Goal: Information Seeking & Learning: Find specific fact

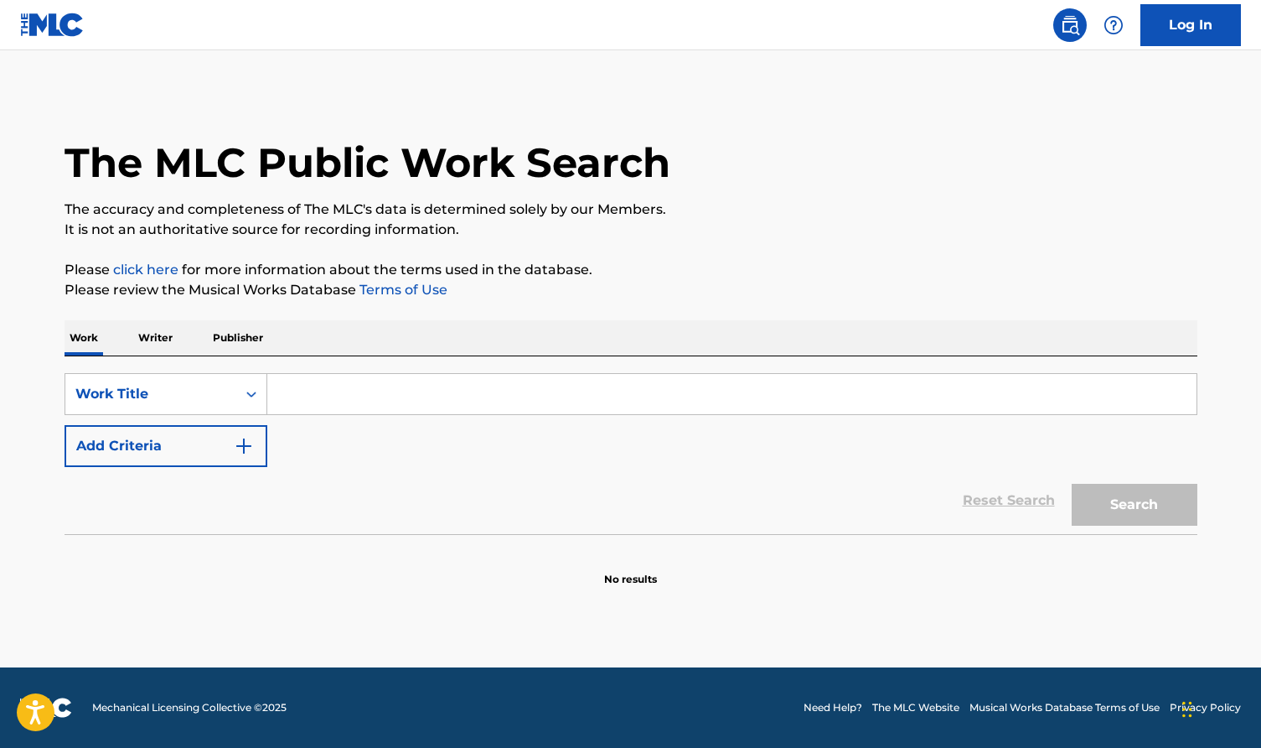
click at [375, 396] on input "Search Form" at bounding box center [732, 394] width 930 height 40
paste input "CV7OM3"
type input "CV7OM3"
click at [1118, 491] on button "Search" at bounding box center [1135, 505] width 126 height 42
click at [246, 396] on icon "Search Form" at bounding box center [251, 394] width 17 height 17
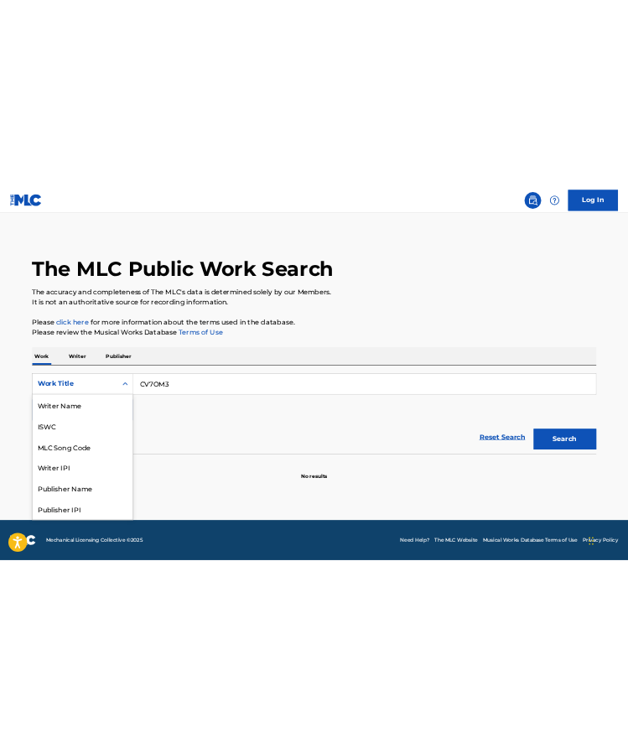
scroll to position [84, 0]
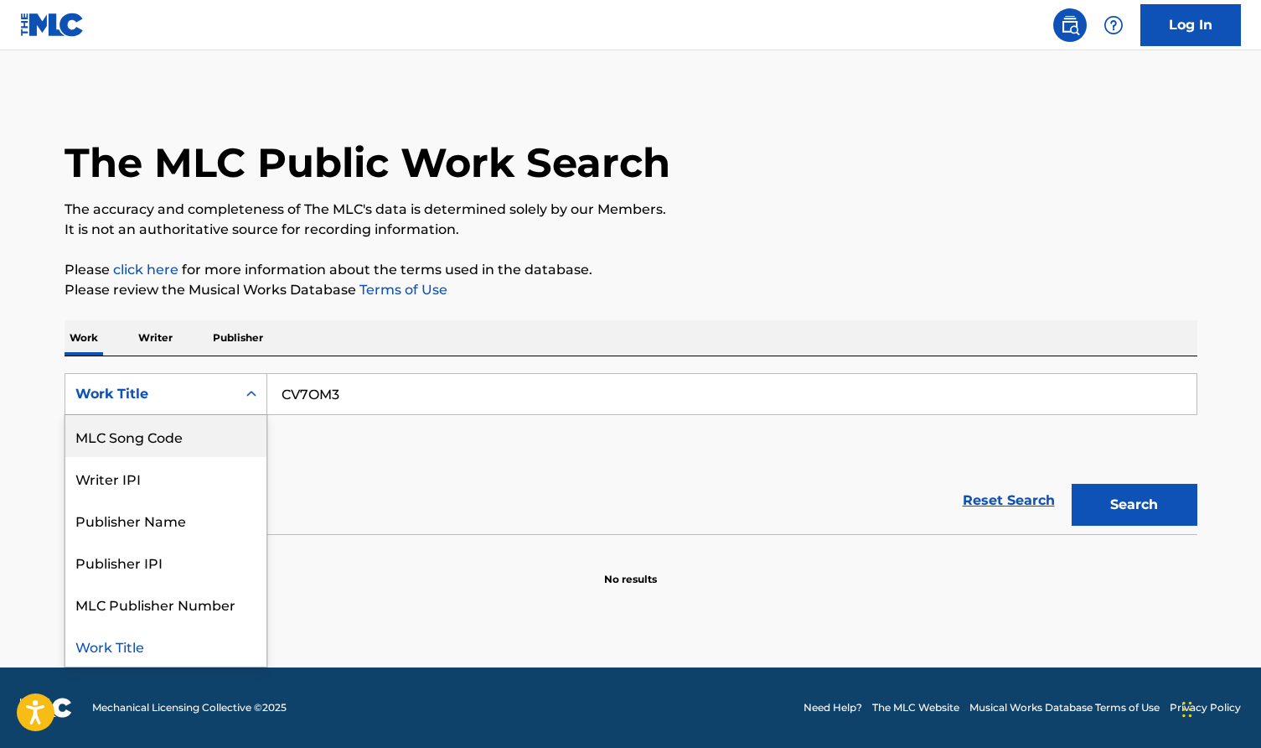
click at [246, 427] on div "MLC Song Code" at bounding box center [165, 436] width 201 height 42
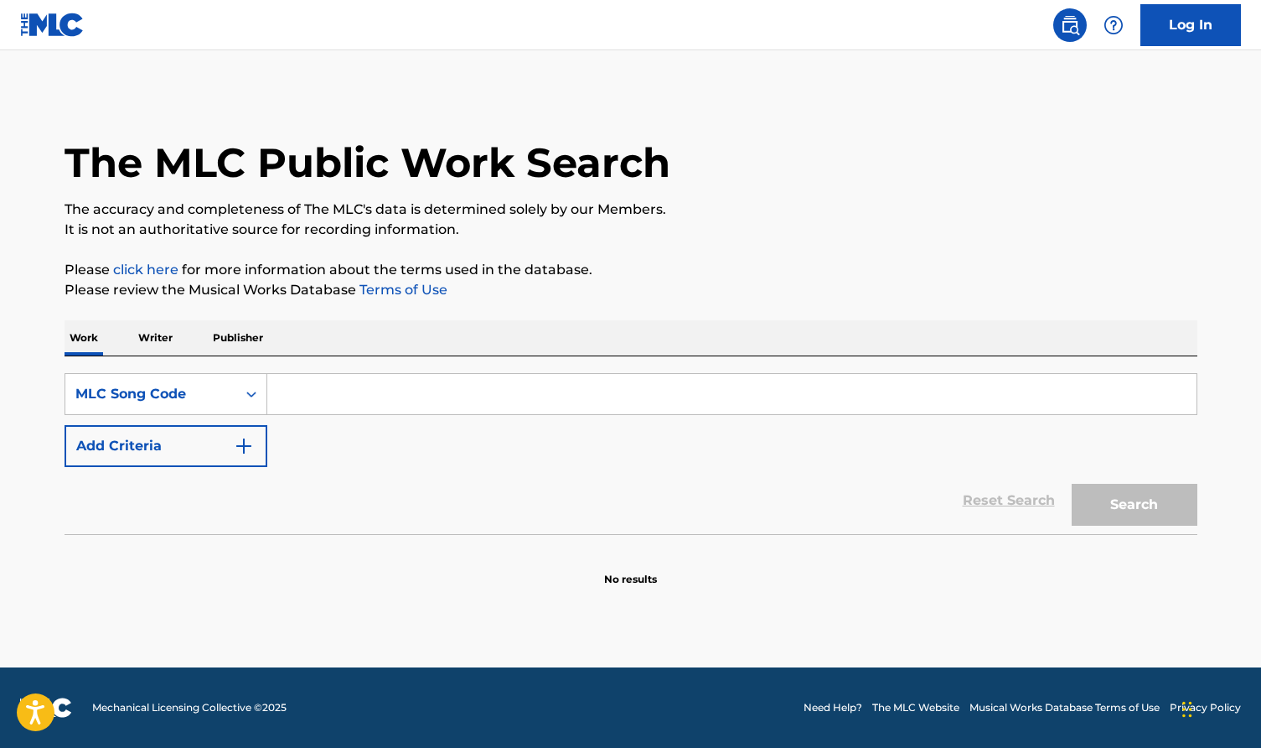
click at [431, 372] on div "SearchWithCriteria44d7c6c0-27d6-4bfd-ada1-44f8df7e42e9 MLC Song Code Add Criter…" at bounding box center [631, 445] width 1133 height 178
click at [427, 381] on input "Search Form" at bounding box center [732, 394] width 930 height 40
paste input "CV7OM3"
type input "CV7OM3"
click at [1170, 491] on button "Search" at bounding box center [1135, 505] width 126 height 42
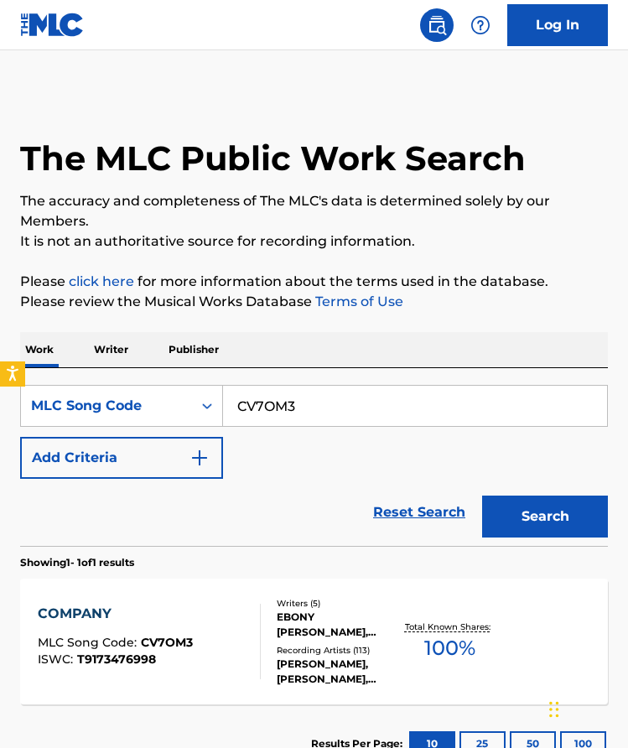
click at [334, 626] on div "EBONY [PERSON_NAME], [PERSON_NAME], [PERSON_NAME], [PERSON_NAME], [PERSON_NAME]" at bounding box center [338, 624] width 123 height 30
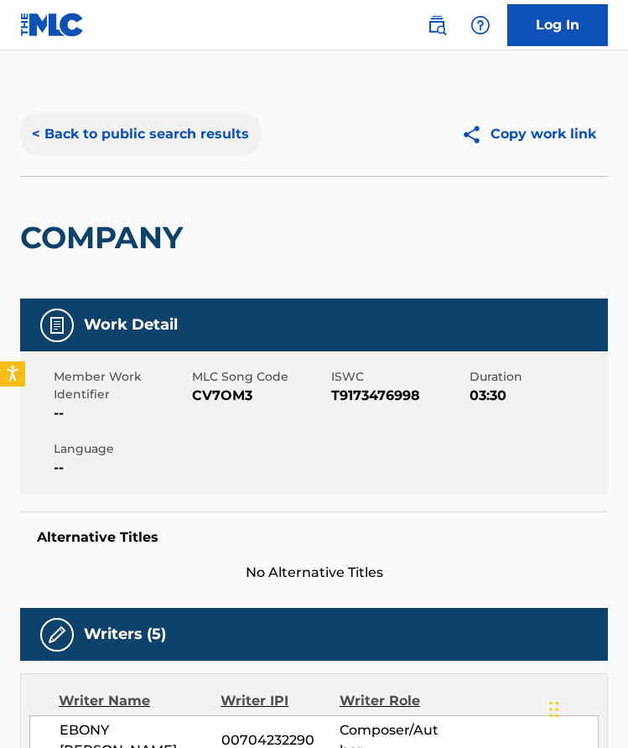
click at [217, 128] on button "< Back to public search results" at bounding box center [140, 134] width 241 height 42
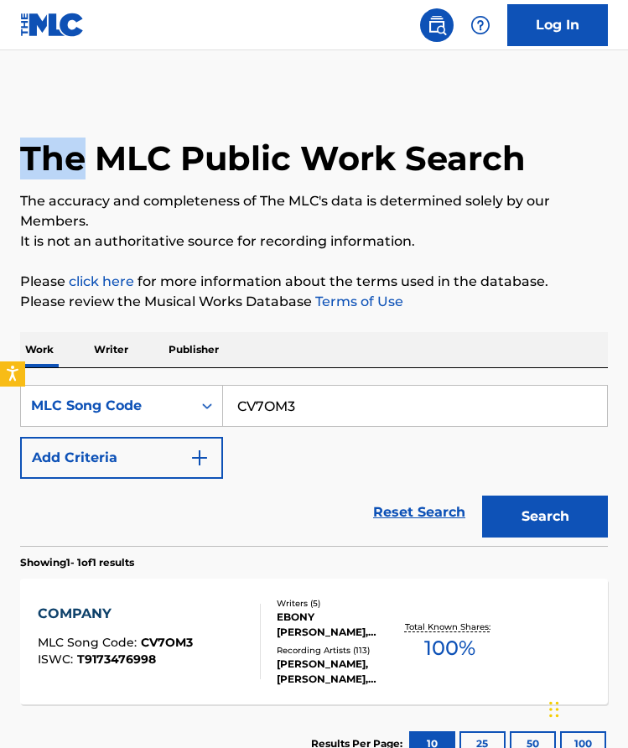
click at [323, 412] on input "CV7OM3" at bounding box center [415, 406] width 384 height 40
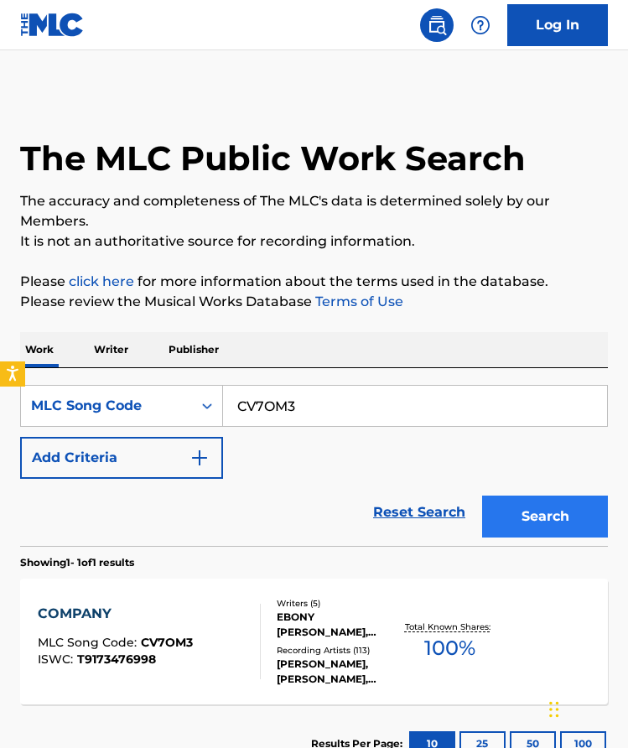
click at [536, 520] on button "Search" at bounding box center [545, 516] width 126 height 42
click at [281, 638] on div "EBONY [PERSON_NAME], [PERSON_NAME], [PERSON_NAME], [PERSON_NAME], [PERSON_NAME]" at bounding box center [338, 624] width 123 height 30
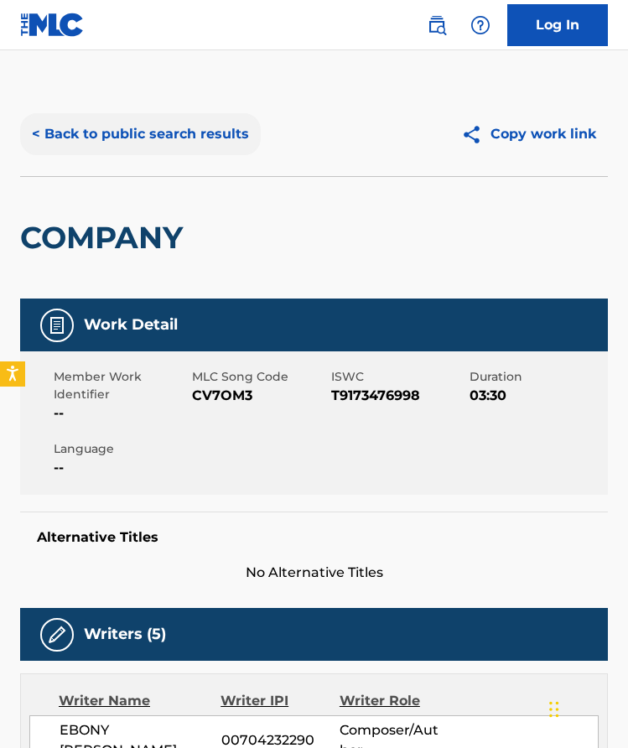
click at [209, 137] on button "< Back to public search results" at bounding box center [140, 134] width 241 height 42
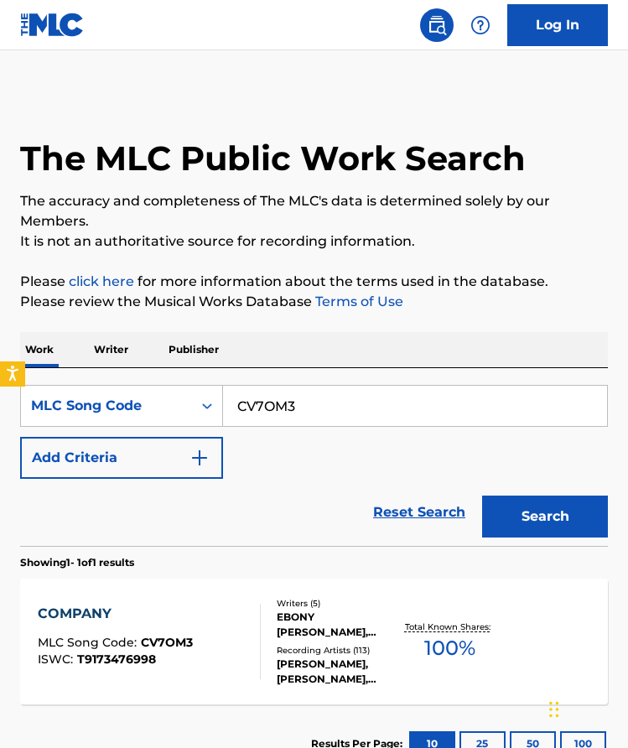
click at [357, 417] on input "CV7OM3" at bounding box center [415, 406] width 384 height 40
paste input "JV7MSQ"
type input "JV7MSQ"
click at [517, 500] on button "Search" at bounding box center [545, 516] width 126 height 42
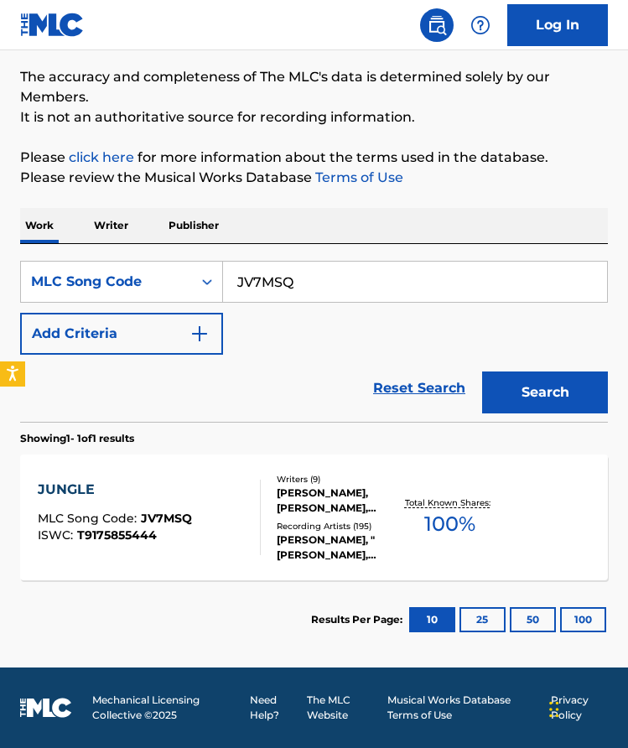
scroll to position [124, 0]
click at [365, 539] on div "[PERSON_NAME], "[PERSON_NAME], [PERSON_NAME], [PERSON_NAME] [PERSON_NAME] [PERS…" at bounding box center [338, 547] width 123 height 30
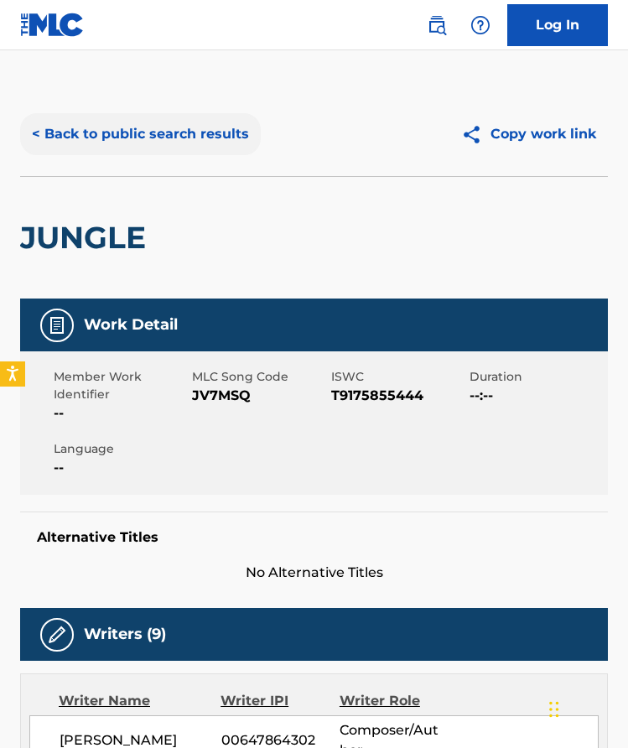
click at [181, 131] on button "< Back to public search results" at bounding box center [140, 134] width 241 height 42
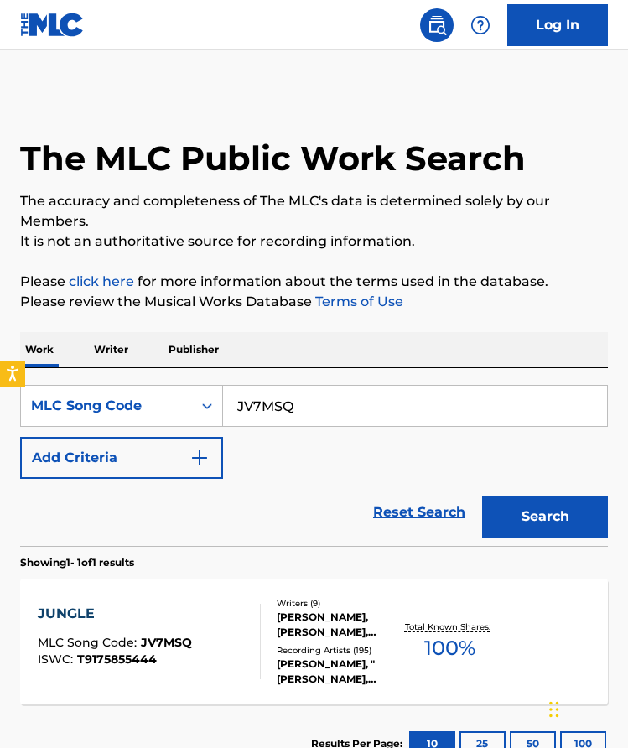
scroll to position [80, 0]
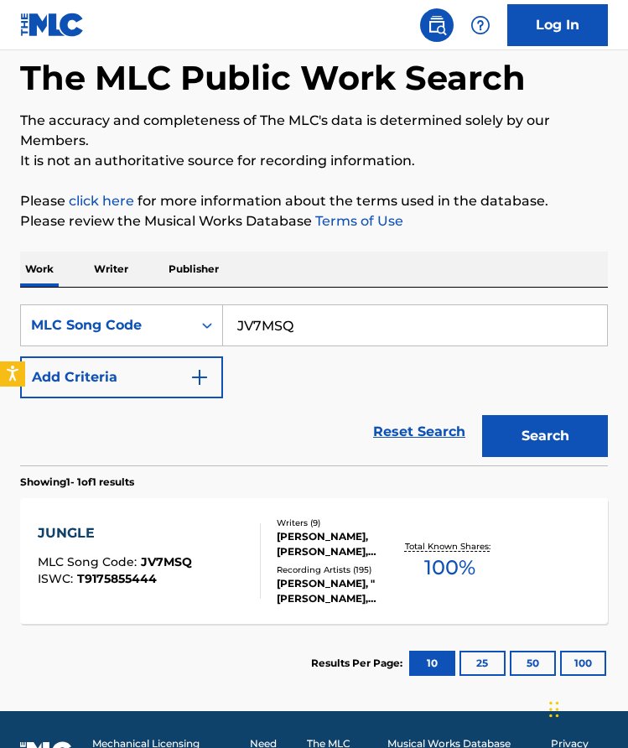
click at [326, 329] on input "JV7MSQ" at bounding box center [415, 325] width 384 height 40
paste input "WV7JD0"
type input "WV7JD0"
click at [527, 441] on button "Search" at bounding box center [545, 436] width 126 height 42
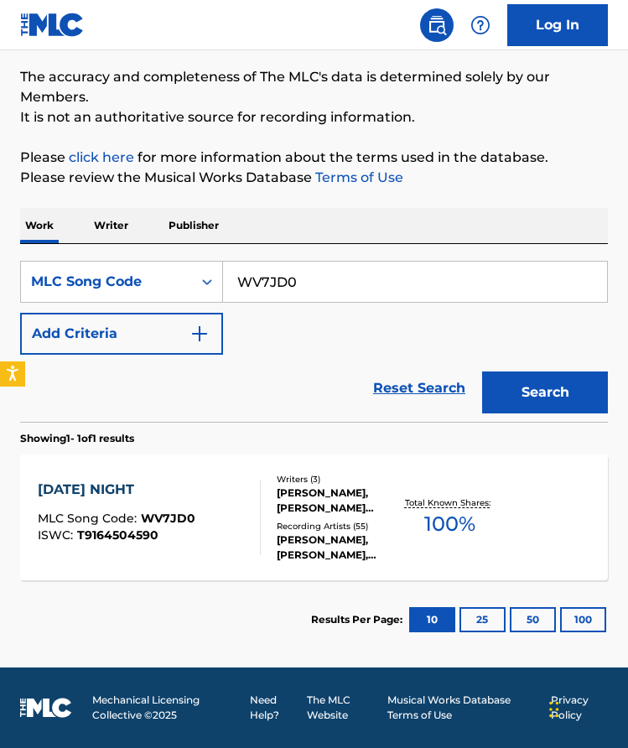
scroll to position [124, 0]
click at [327, 516] on div "Writers ( 3 ) [PERSON_NAME], [PERSON_NAME] [PERSON_NAME], [PERSON_NAME] Recordi…" at bounding box center [330, 518] width 139 height 90
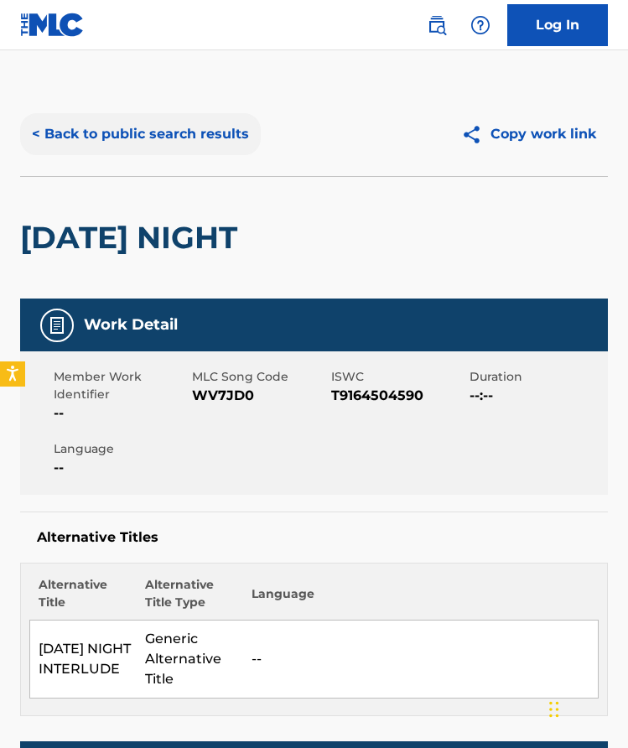
click at [230, 128] on button "< Back to public search results" at bounding box center [140, 134] width 241 height 42
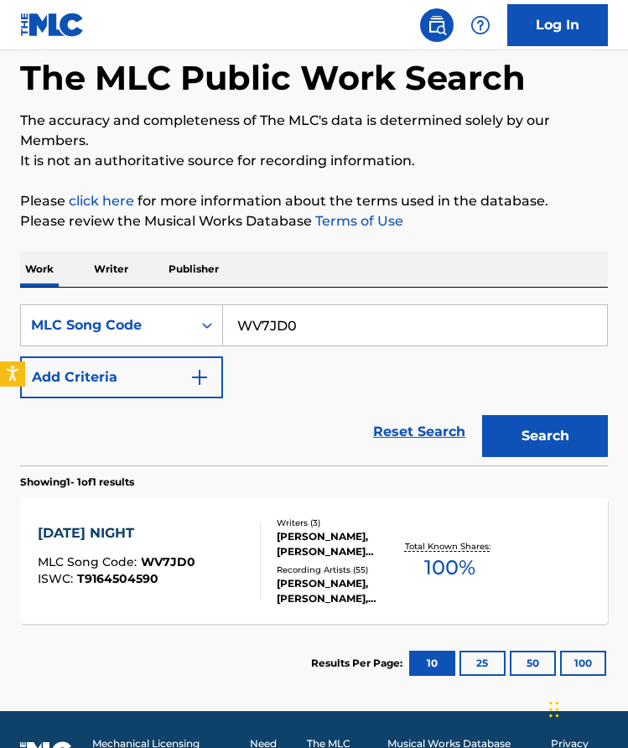
click at [319, 341] on input "WV7JD0" at bounding box center [415, 325] width 384 height 40
click at [556, 433] on button "Search" at bounding box center [545, 436] width 126 height 42
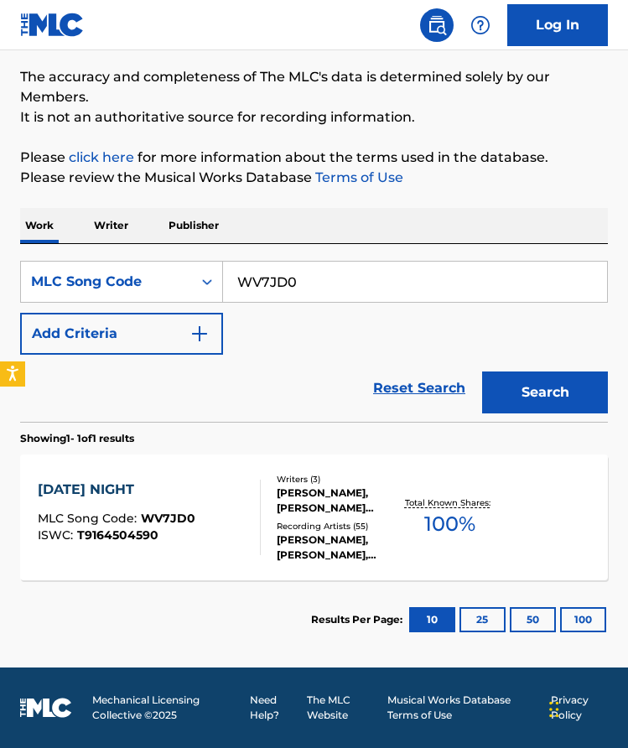
scroll to position [124, 0]
click at [357, 493] on div "[PERSON_NAME], [PERSON_NAME] [PERSON_NAME], [PERSON_NAME]" at bounding box center [338, 500] width 123 height 30
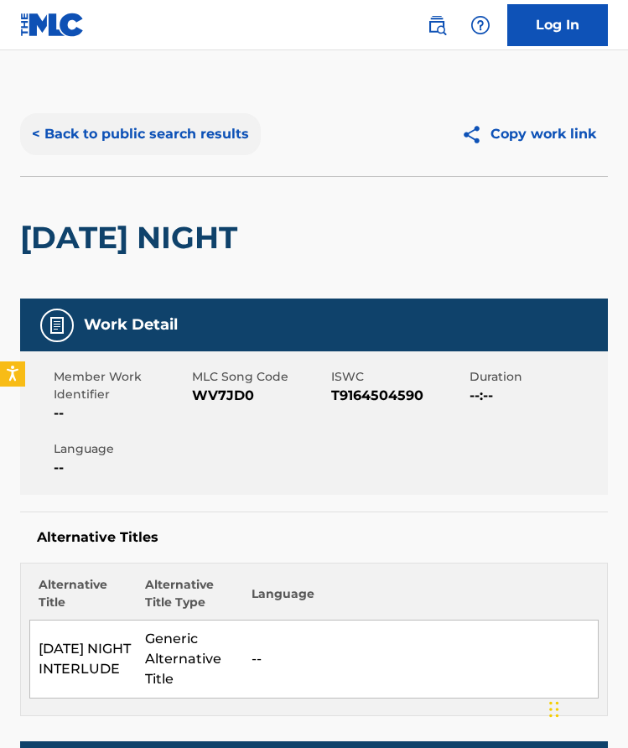
click at [208, 150] on button "< Back to public search results" at bounding box center [140, 134] width 241 height 42
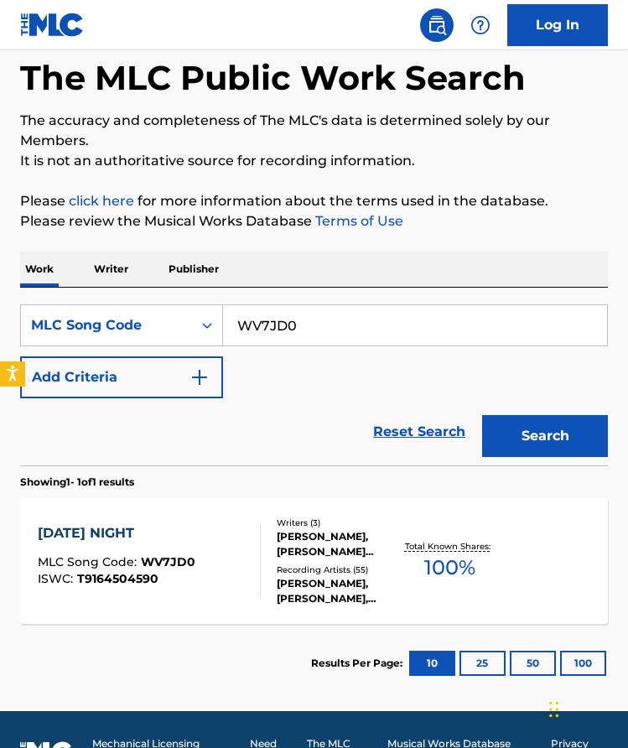
click at [293, 313] on input "WV7JD0" at bounding box center [415, 325] width 384 height 40
paste input "BV8DSU"
click at [557, 450] on button "Search" at bounding box center [545, 436] width 126 height 42
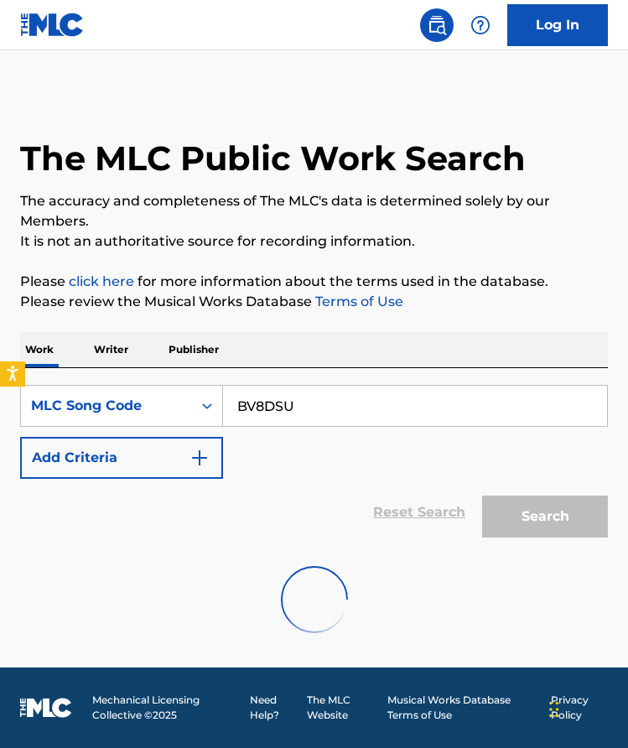
scroll to position [0, 0]
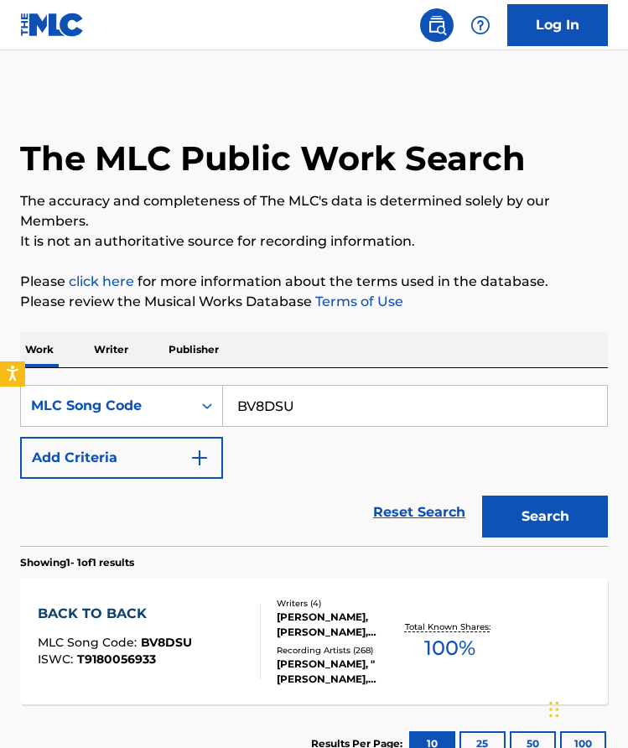
click at [382, 387] on input "BV8DSU" at bounding box center [415, 406] width 384 height 40
paste input "TV9LYE"
click at [545, 516] on button "Search" at bounding box center [545, 516] width 126 height 42
click at [315, 407] on input "TV9LYE" at bounding box center [415, 406] width 384 height 40
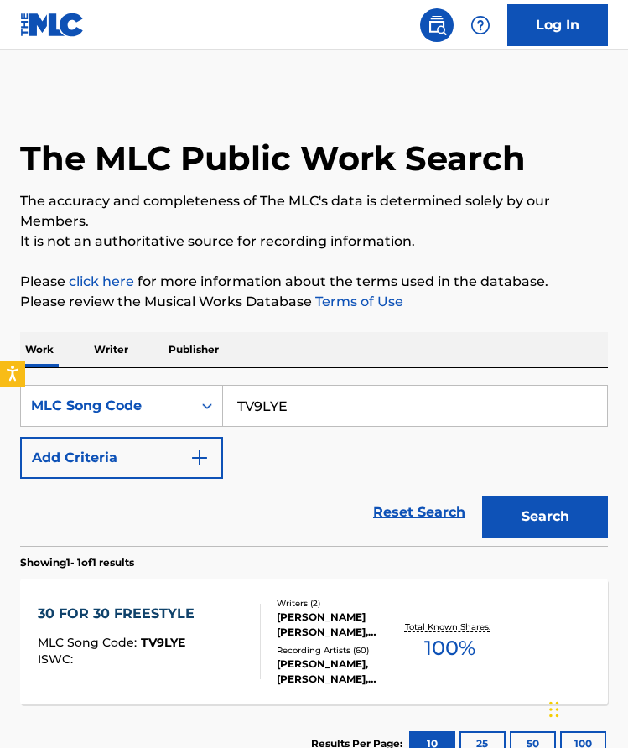
click at [315, 407] on input "TV9LYE" at bounding box center [415, 406] width 384 height 40
paste input "SV9TD1"
type input "SV9TD1"
click at [532, 523] on button "Search" at bounding box center [545, 516] width 126 height 42
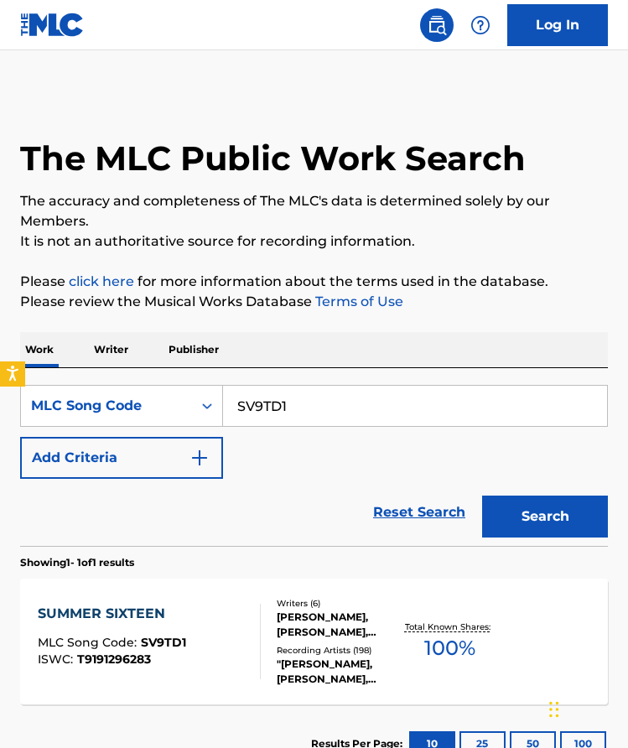
click at [357, 628] on div "[PERSON_NAME], [PERSON_NAME], [PERSON_NAME], [PERSON_NAME], [PERSON_NAME], [PER…" at bounding box center [338, 624] width 123 height 30
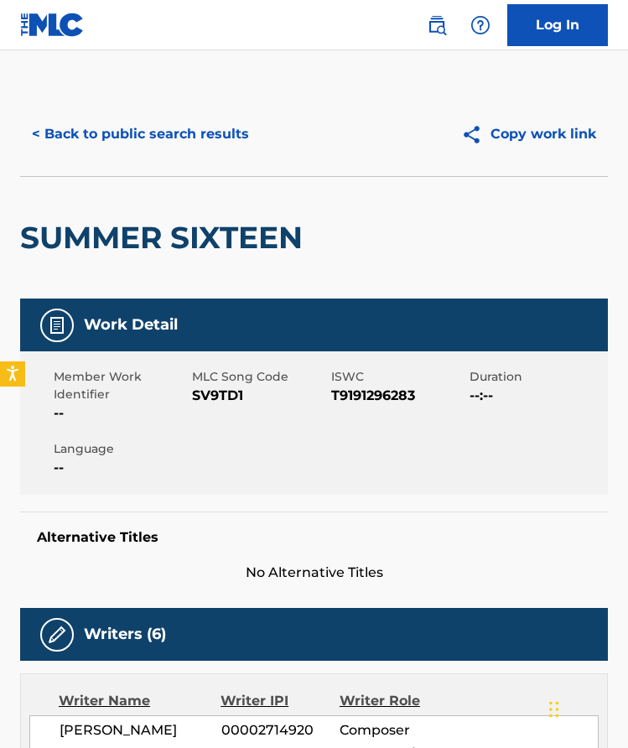
click at [229, 134] on button "< Back to public search results" at bounding box center [140, 134] width 241 height 42
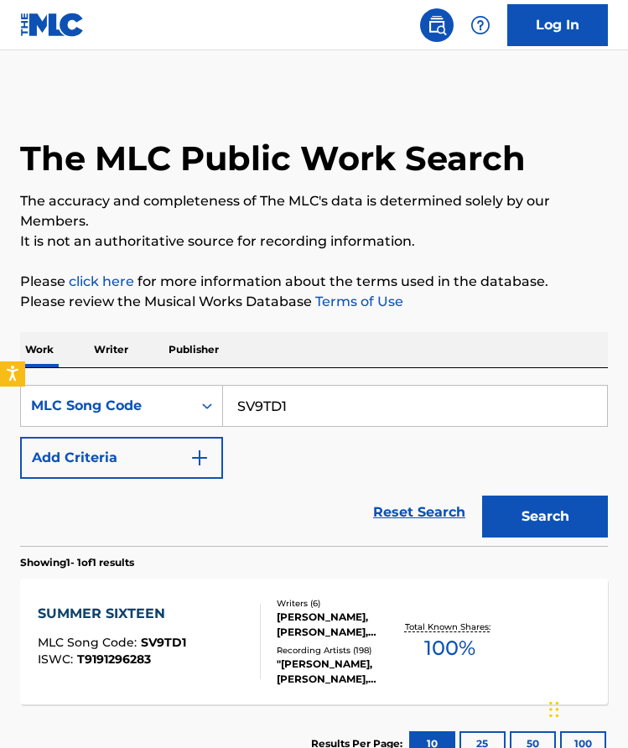
click at [331, 392] on input "SV9TD1" at bounding box center [415, 406] width 384 height 40
paste input "OV84SQ"
type input "OV84SQ"
click at [547, 515] on button "Search" at bounding box center [545, 516] width 126 height 42
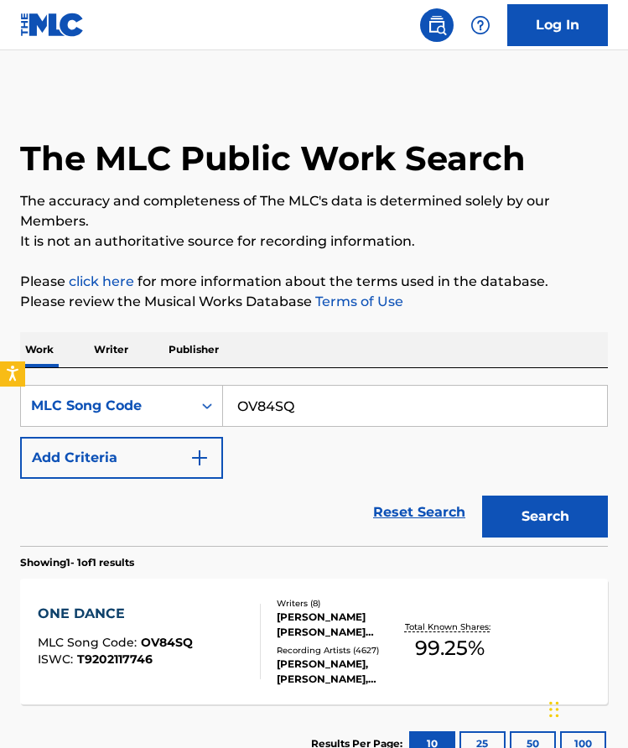
click at [339, 650] on div "Recording Artists ( 4627 )" at bounding box center [338, 650] width 123 height 13
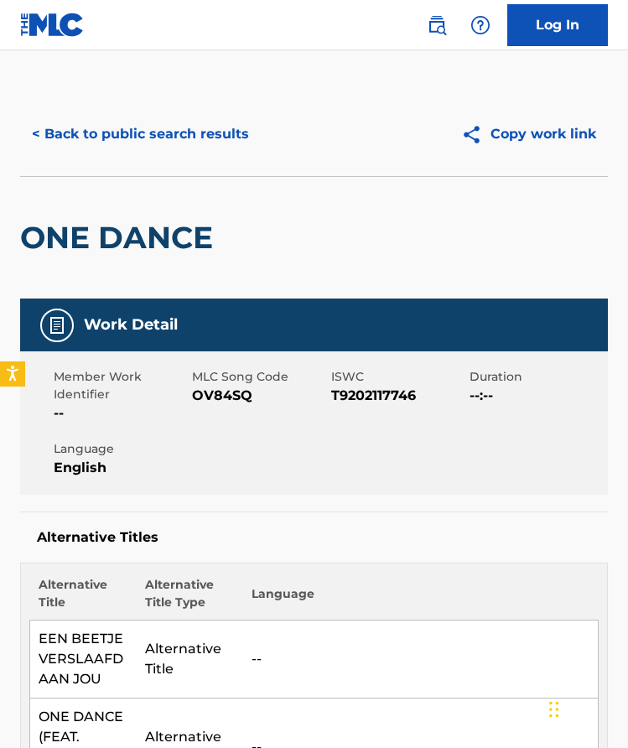
click at [207, 129] on button "< Back to public search results" at bounding box center [140, 134] width 241 height 42
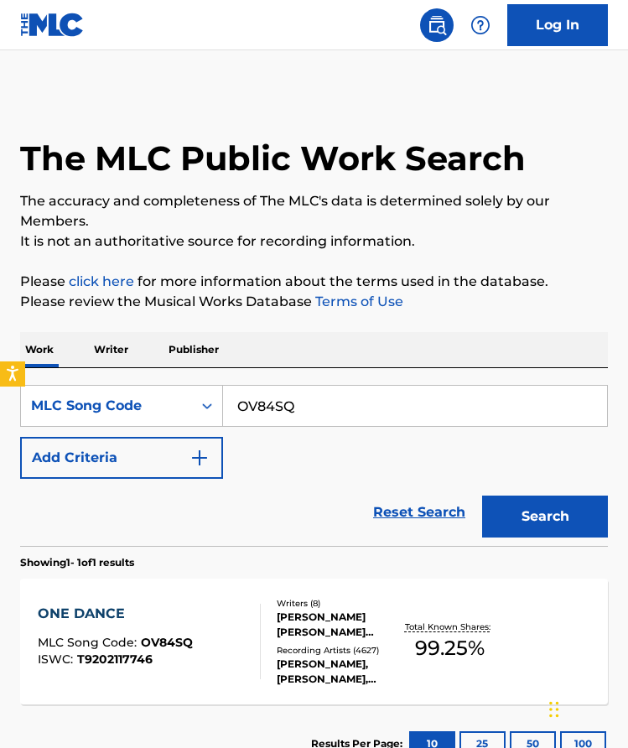
click at [360, 403] on input "OV84SQ" at bounding box center [415, 406] width 384 height 40
paste input "KV7ZZ9"
type input "KV7ZZ9"
click at [546, 514] on button "Search" at bounding box center [545, 516] width 126 height 42
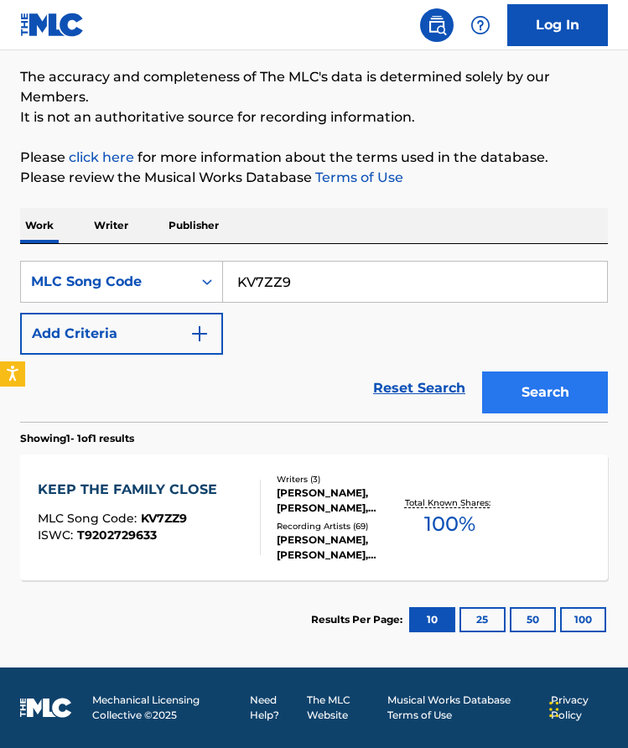
scroll to position [124, 0]
click at [442, 483] on div "KEEP THE FAMILY CLOSE MLC Song Code : KV7ZZ9 ISWC : T9202729633 Writers ( 3 ) […" at bounding box center [314, 517] width 588 height 126
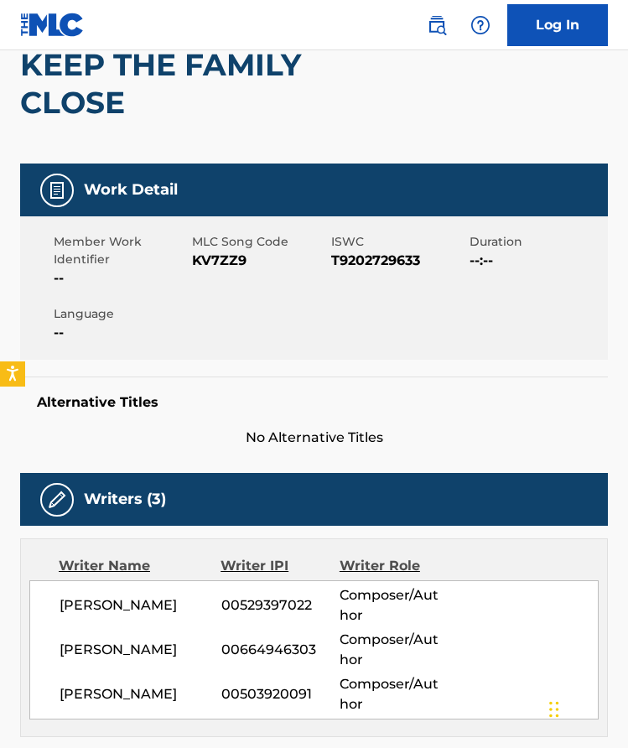
scroll to position [34, 0]
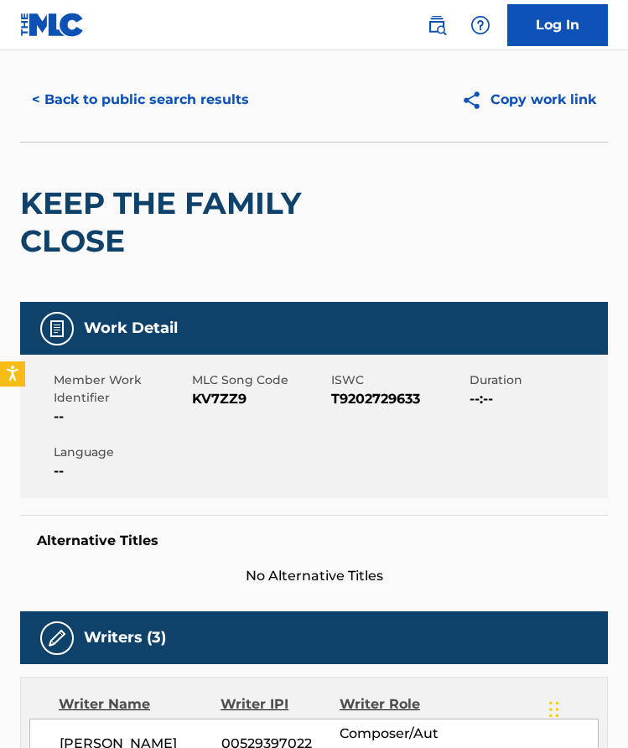
click at [143, 105] on button "< Back to public search results" at bounding box center [140, 100] width 241 height 42
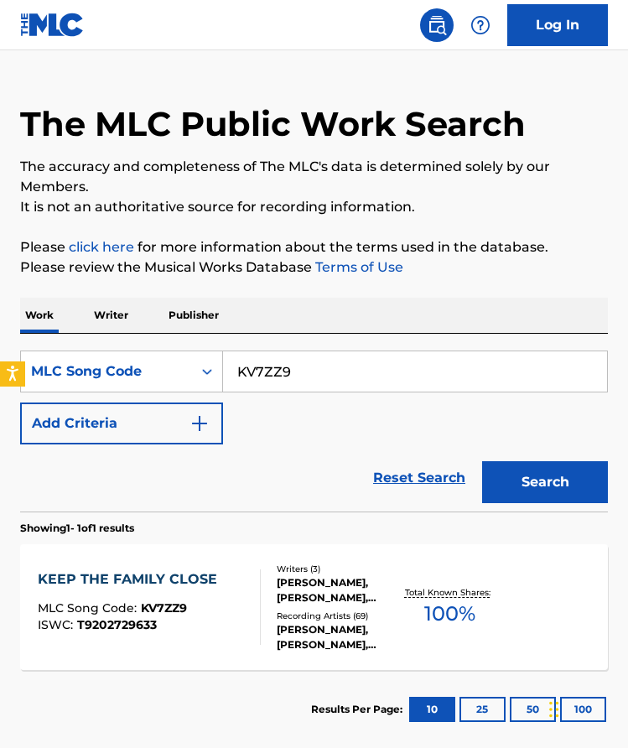
scroll to position [80, 0]
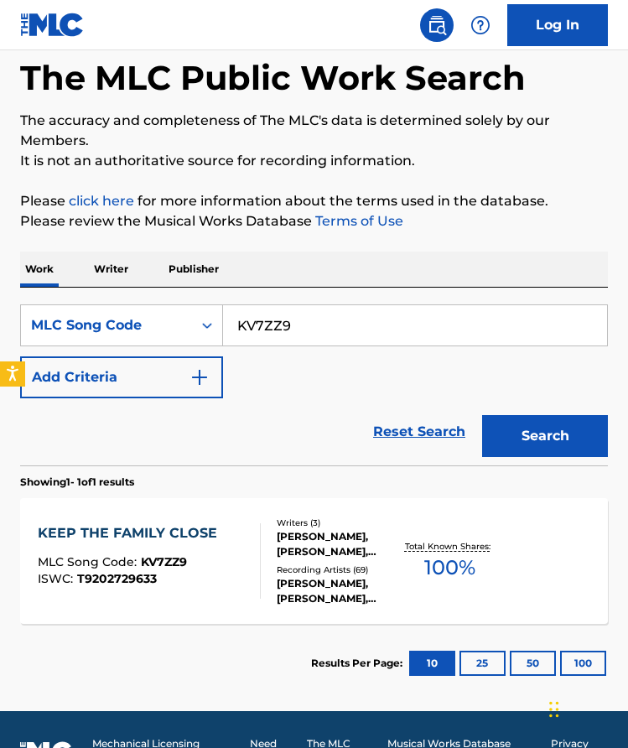
click at [298, 314] on input "KV7ZZ9" at bounding box center [415, 325] width 384 height 40
paste input "9H5A34"
click at [567, 442] on button "Search" at bounding box center [545, 436] width 126 height 42
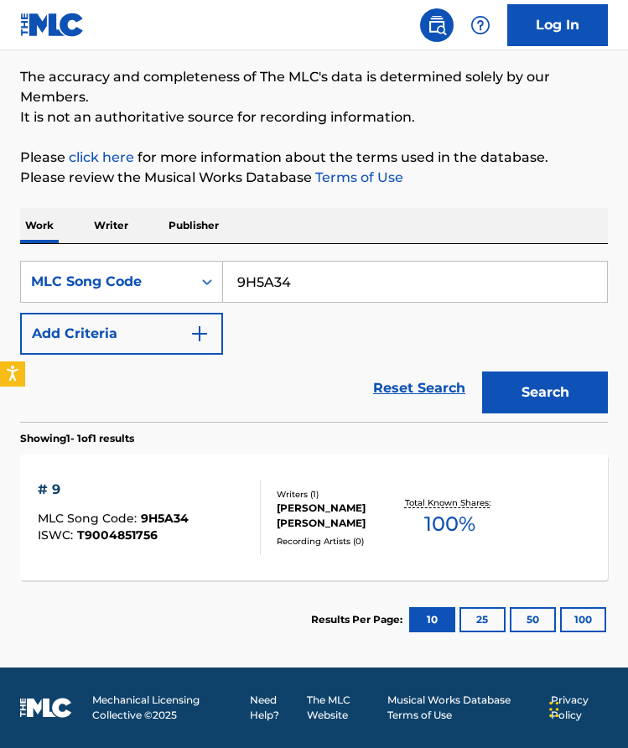
scroll to position [124, 0]
click at [355, 298] on input "9H5A34" at bounding box center [415, 282] width 384 height 40
paste input "NV8OXN"
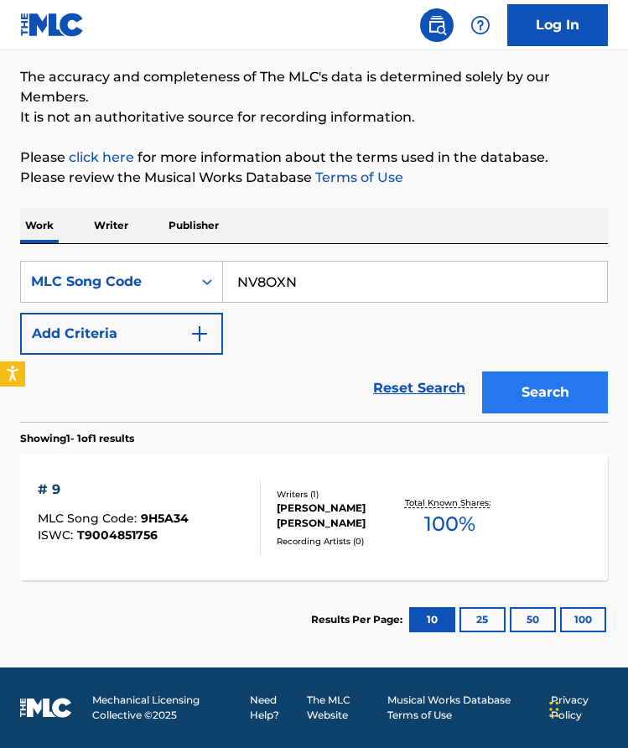
type input "NV8OXN"
click at [561, 375] on button "Search" at bounding box center [545, 392] width 126 height 42
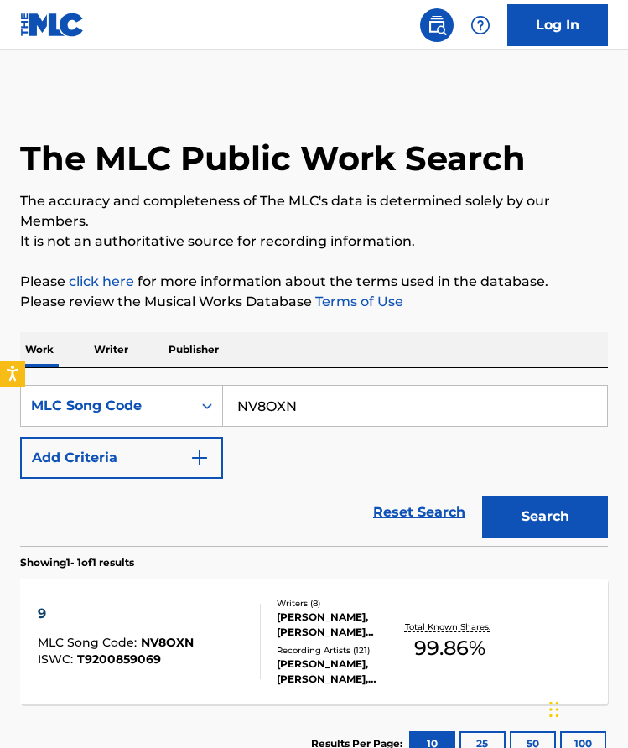
click at [353, 577] on section "9 MLC Song Code : NV8OXN ISWC : T9200859069 Writers ( 8 ) [PERSON_NAME], [PERSO…" at bounding box center [314, 637] width 588 height 134
click at [351, 608] on div "Writers ( 8 )" at bounding box center [338, 603] width 123 height 13
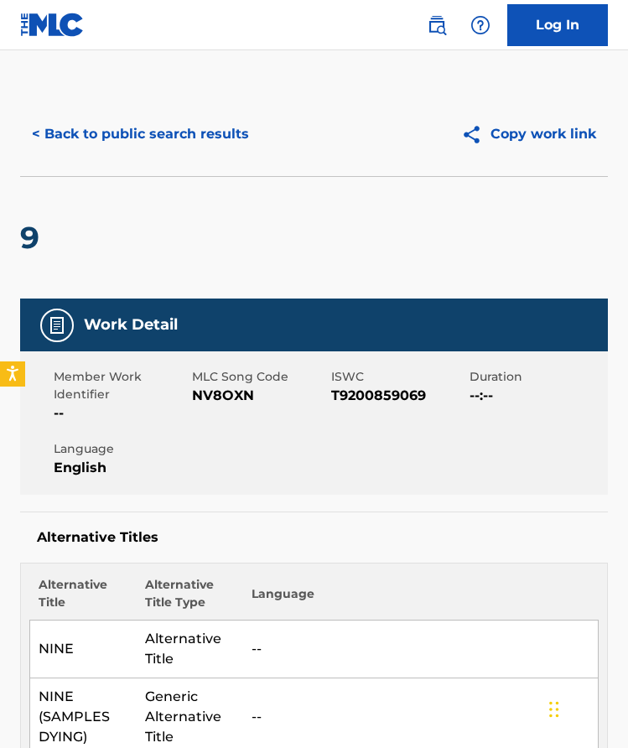
click at [221, 128] on button "< Back to public search results" at bounding box center [140, 134] width 241 height 42
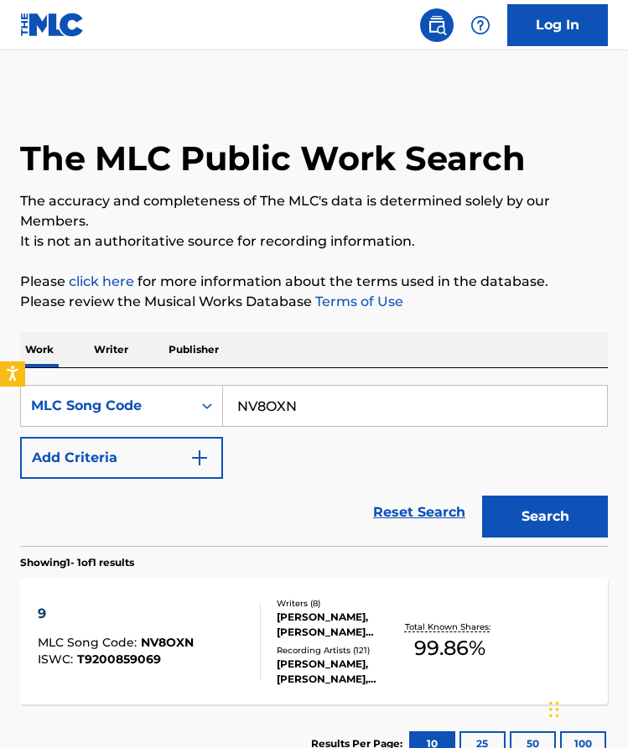
click at [371, 401] on input "NV8OXN" at bounding box center [415, 406] width 384 height 40
paste input "RV96IS"
type input "RV96IS"
click at [536, 502] on button "Search" at bounding box center [545, 516] width 126 height 42
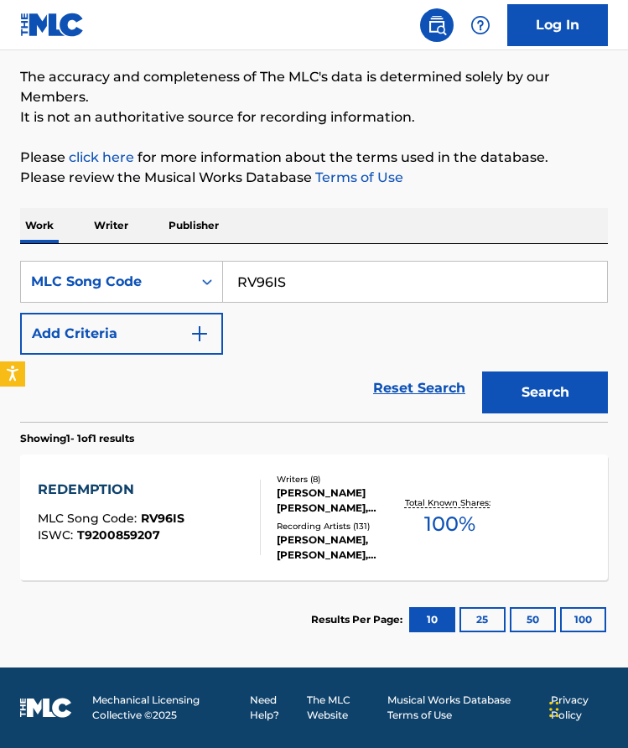
scroll to position [124, 0]
click at [553, 494] on div "REDEMPTION MLC Song Code : RV96IS ISWC : T9200859207 Writers ( 8 ) [PERSON_NAME…" at bounding box center [314, 517] width 588 height 126
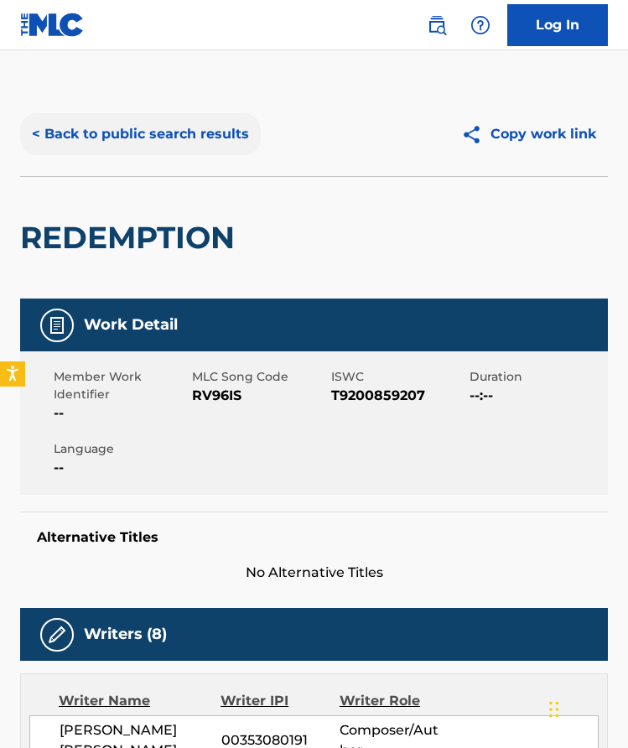
click at [241, 138] on button "< Back to public search results" at bounding box center [140, 134] width 241 height 42
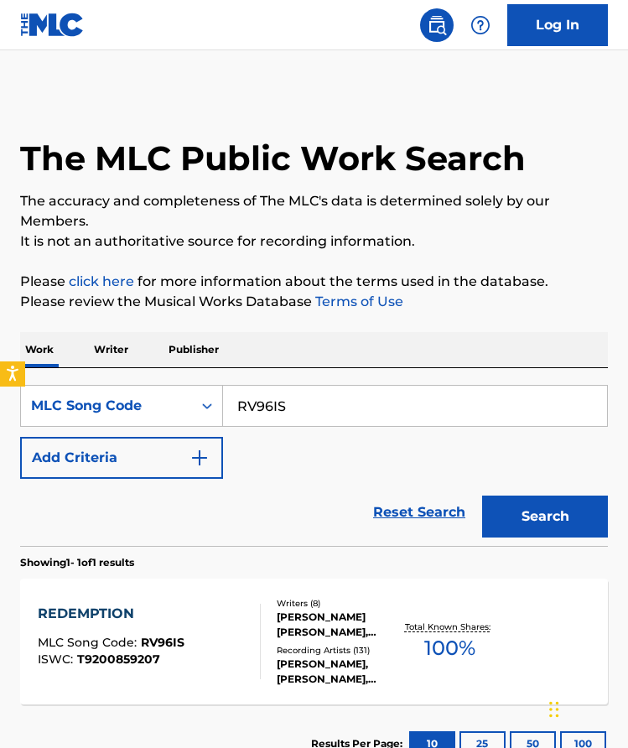
scroll to position [80, 0]
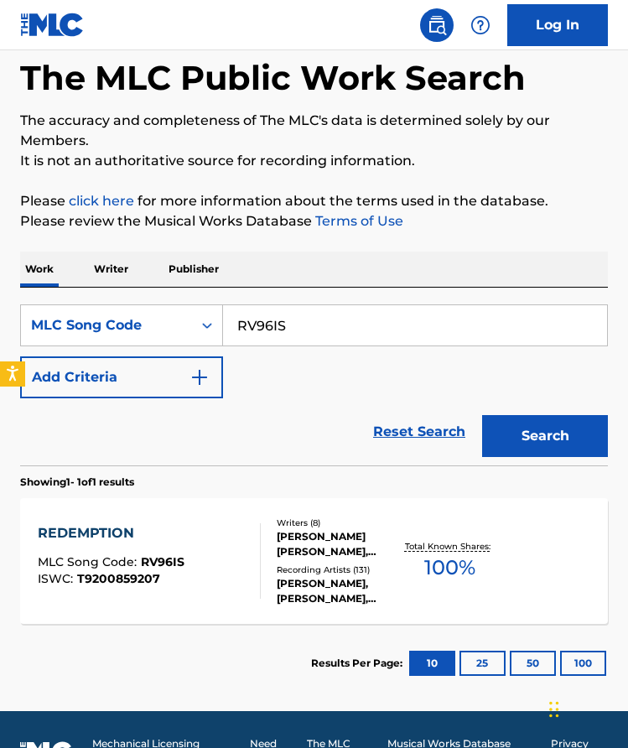
click at [375, 322] on input "RV96IS" at bounding box center [415, 325] width 384 height 40
paste input "PA1JAO"
click at [500, 427] on button "Search" at bounding box center [545, 436] width 126 height 42
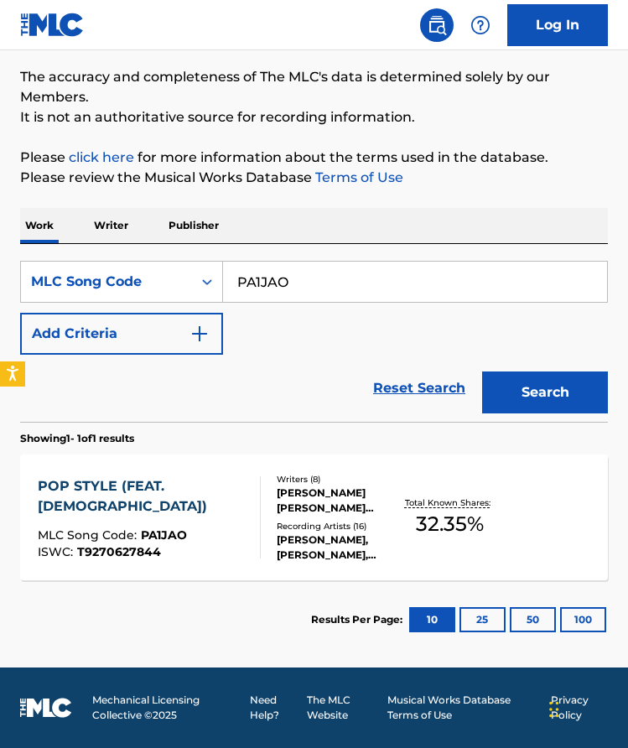
scroll to position [124, 0]
click at [358, 278] on input "PA1JAO" at bounding box center [415, 282] width 384 height 40
click at [308, 281] on input "PA1JAO" at bounding box center [415, 282] width 384 height 40
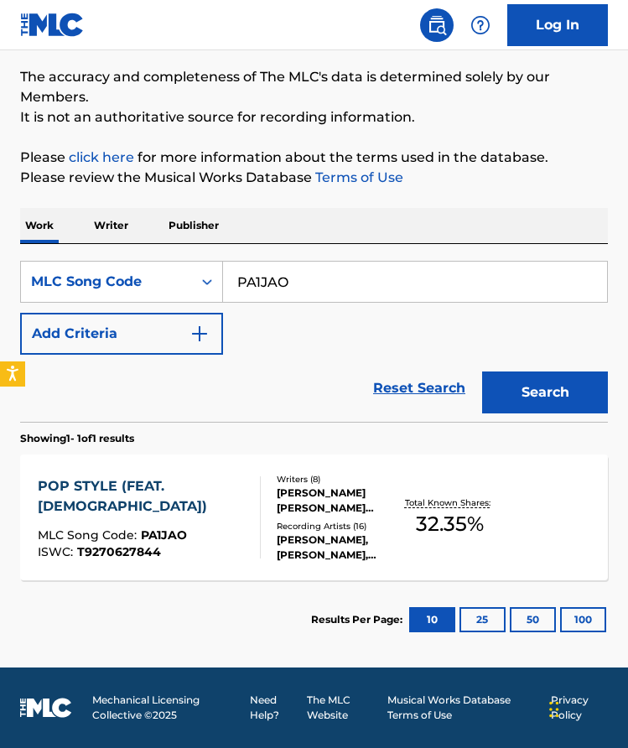
paste input "SD0DRG"
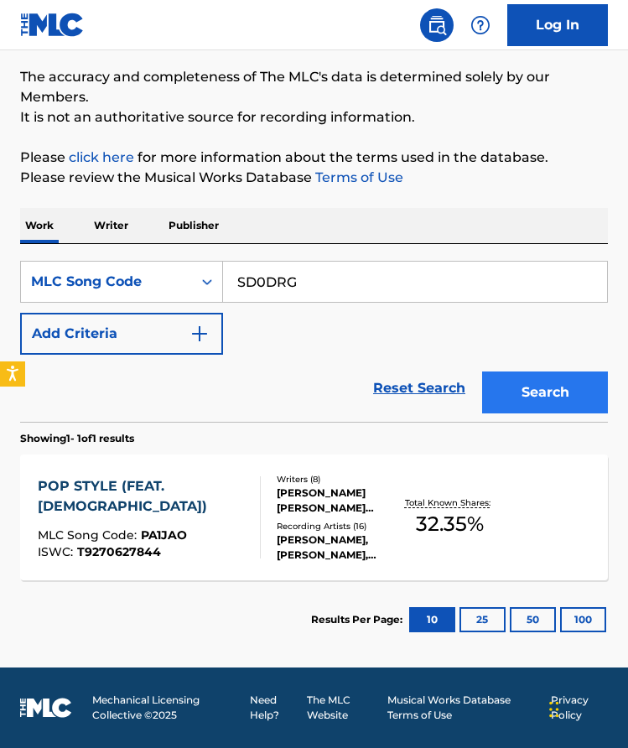
type input "SD0DRG"
click at [548, 379] on button "Search" at bounding box center [545, 392] width 126 height 42
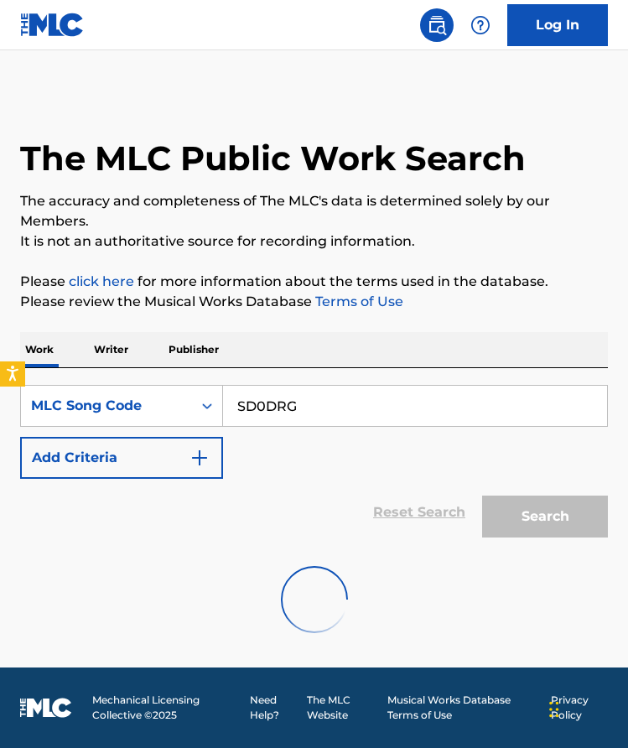
scroll to position [0, 0]
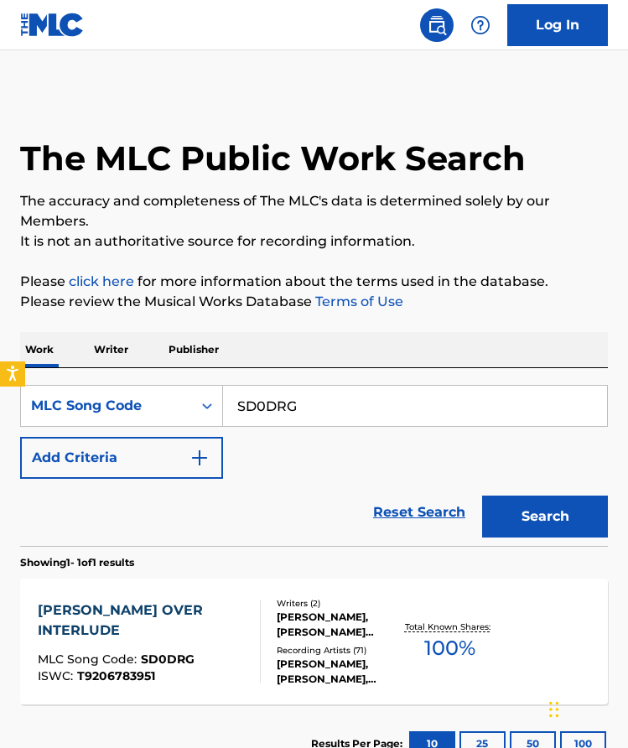
click at [403, 606] on div "[PERSON_NAME] OVER INTERLUDE MLC Song Code : SD0DRG ISWC : T9206783951 Writers …" at bounding box center [314, 641] width 588 height 126
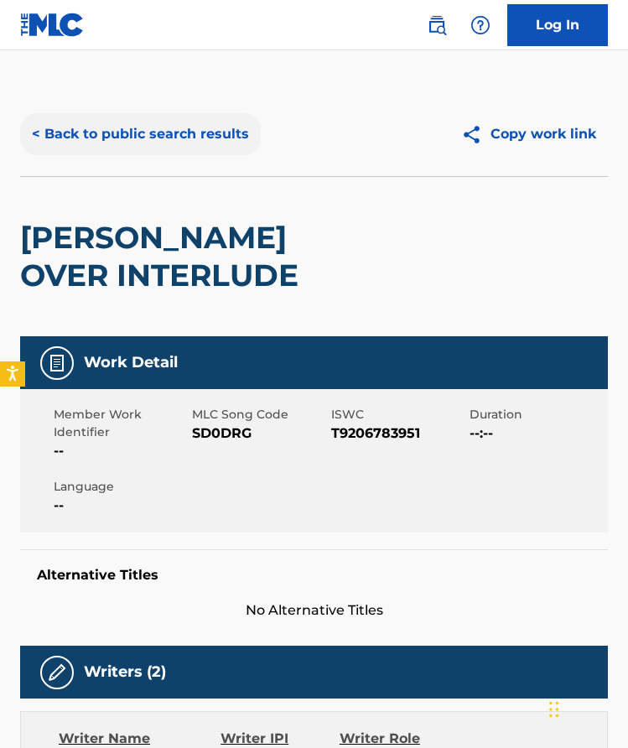
click at [219, 132] on button "< Back to public search results" at bounding box center [140, 134] width 241 height 42
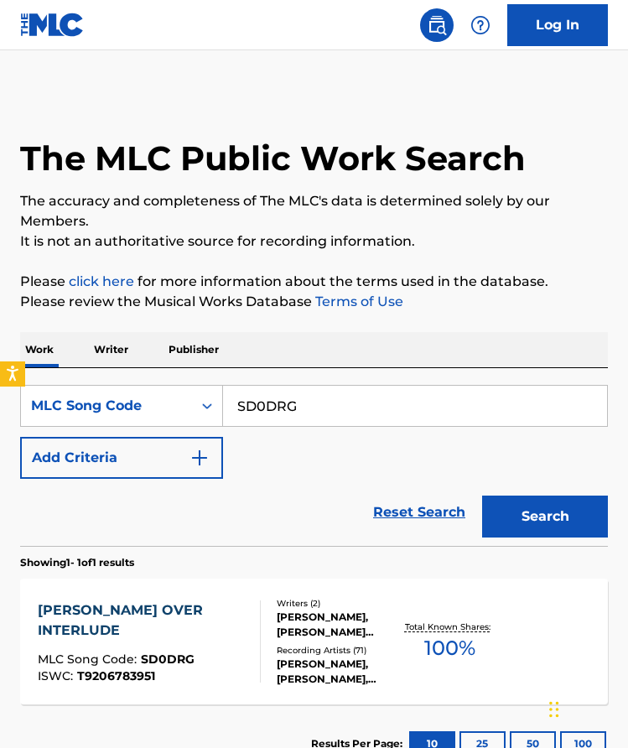
click at [342, 391] on input "SD0DRG" at bounding box center [415, 406] width 384 height 40
paste input "GV9HYN"
type input "GV9HYN"
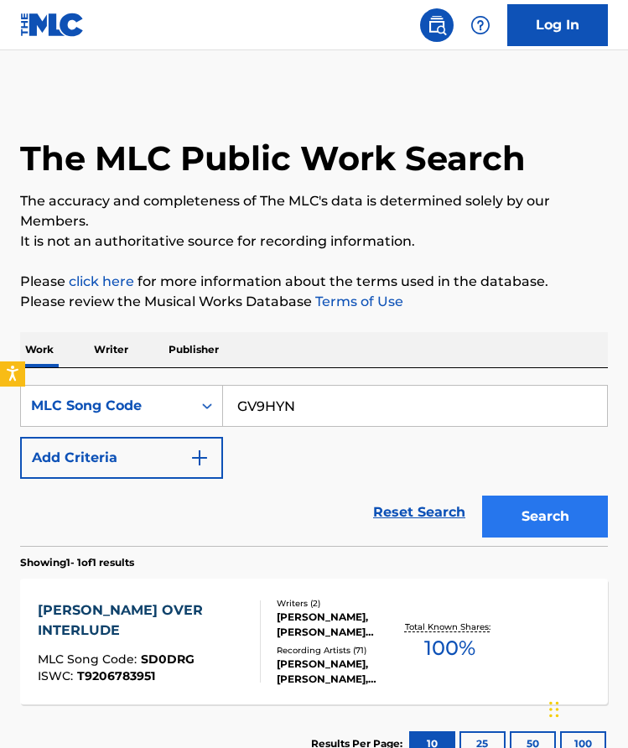
click at [515, 526] on button "Search" at bounding box center [545, 516] width 126 height 42
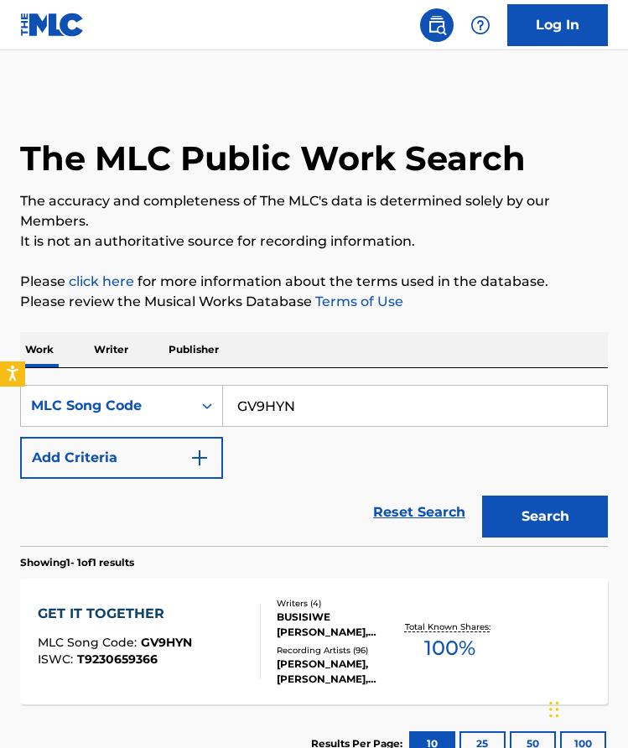
click at [435, 591] on div "GET IT TOGETHER MLC Song Code : GV9HYN ISWC : T9230659366 Writers ( 4 ) BUSISIW…" at bounding box center [314, 641] width 588 height 126
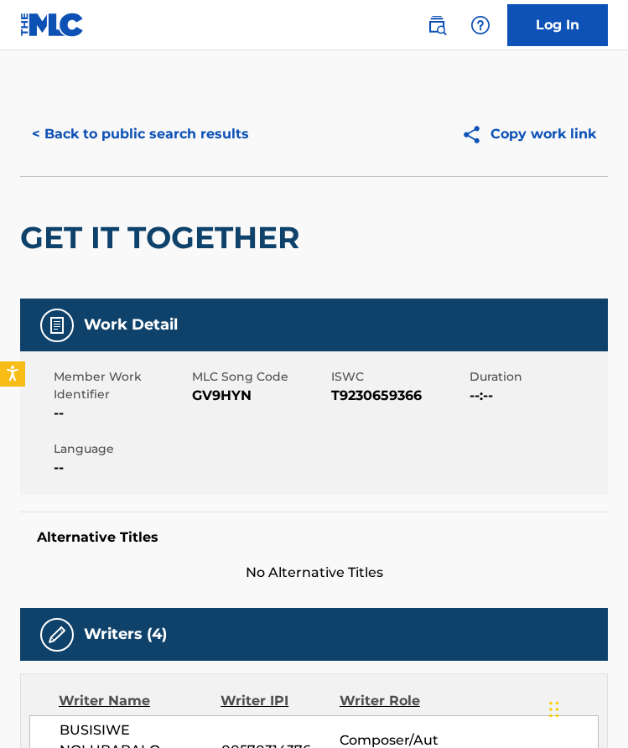
click at [194, 137] on button "< Back to public search results" at bounding box center [140, 134] width 241 height 42
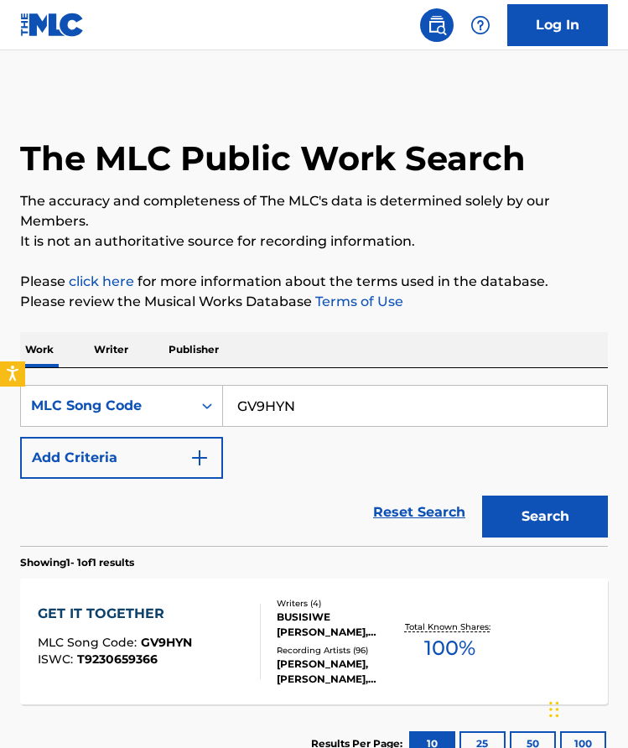
click at [364, 386] on input "GV9HYN" at bounding box center [415, 406] width 384 height 40
paste input "DVBB4K"
type input "DVBB4K"
click at [519, 506] on button "Search" at bounding box center [545, 516] width 126 height 42
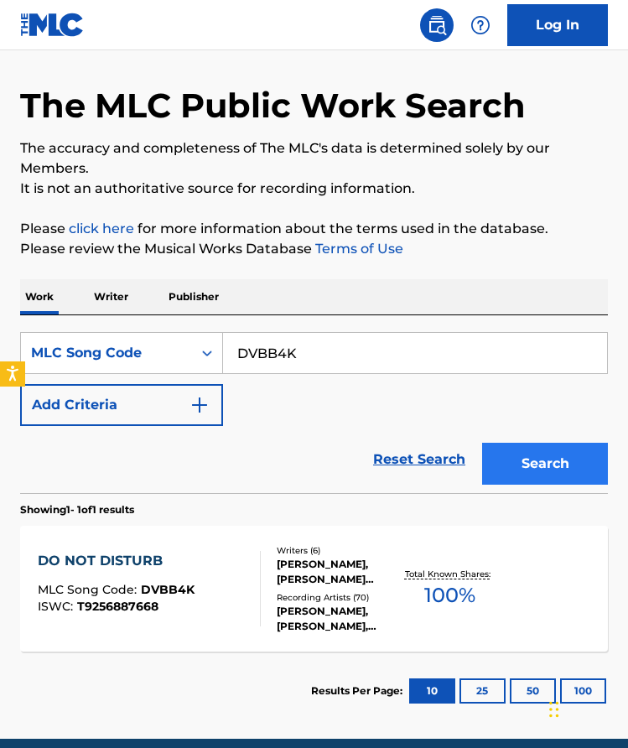
scroll to position [54, 0]
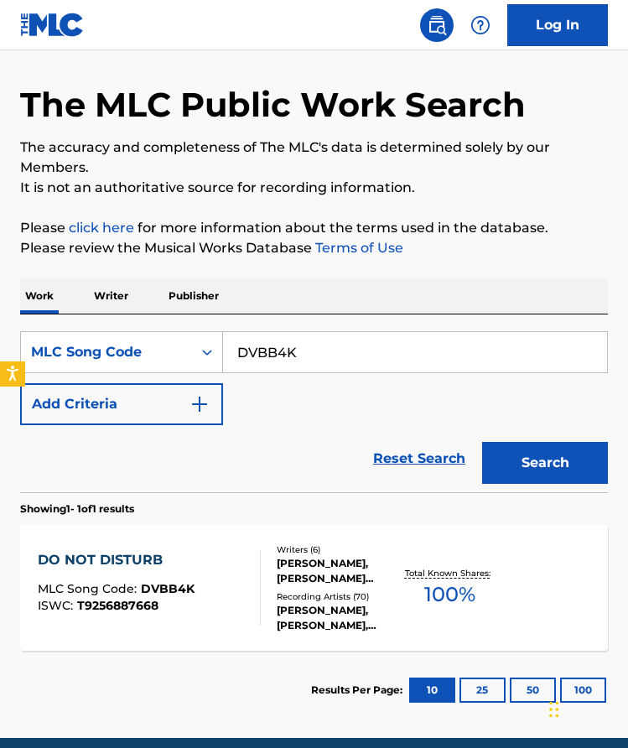
click at [433, 563] on div "Total Known Shares: 100 %" at bounding box center [450, 587] width 98 height 51
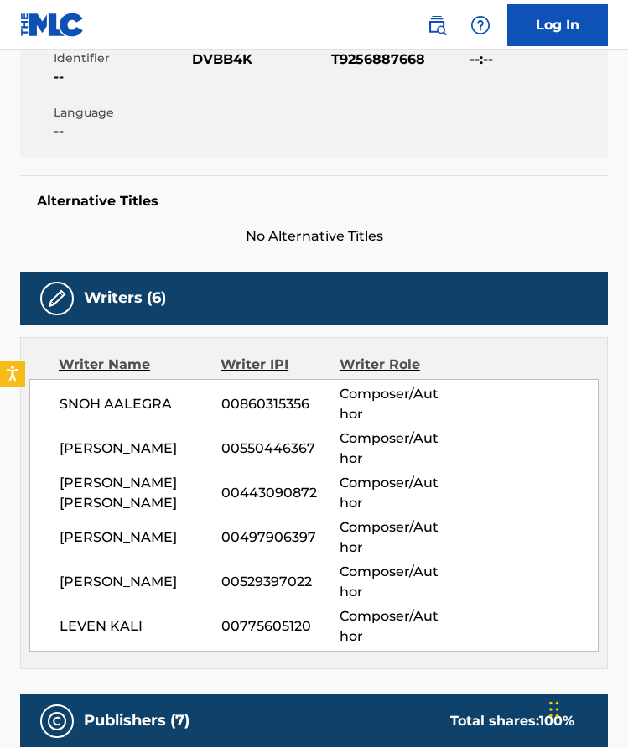
scroll to position [441, 0]
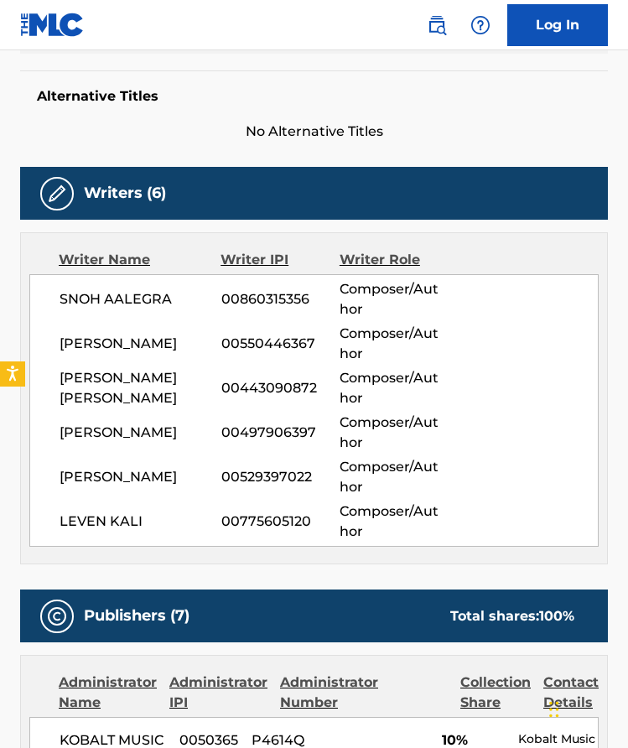
click at [432, 541] on div "SNOH AALEGRA 00860315356 Composer/Author [PERSON_NAME] 00550446367 Composer/Aut…" at bounding box center [313, 410] width 569 height 272
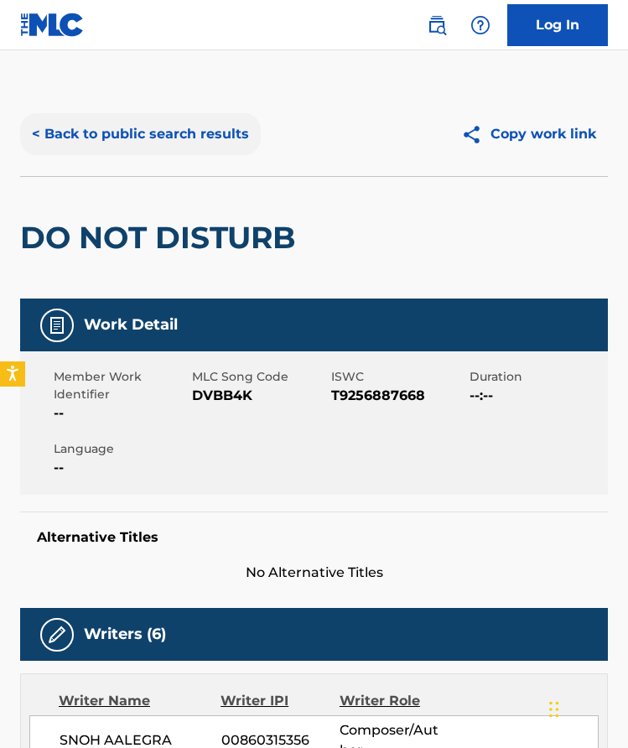
scroll to position [0, 0]
click at [212, 138] on button "< Back to public search results" at bounding box center [140, 134] width 241 height 42
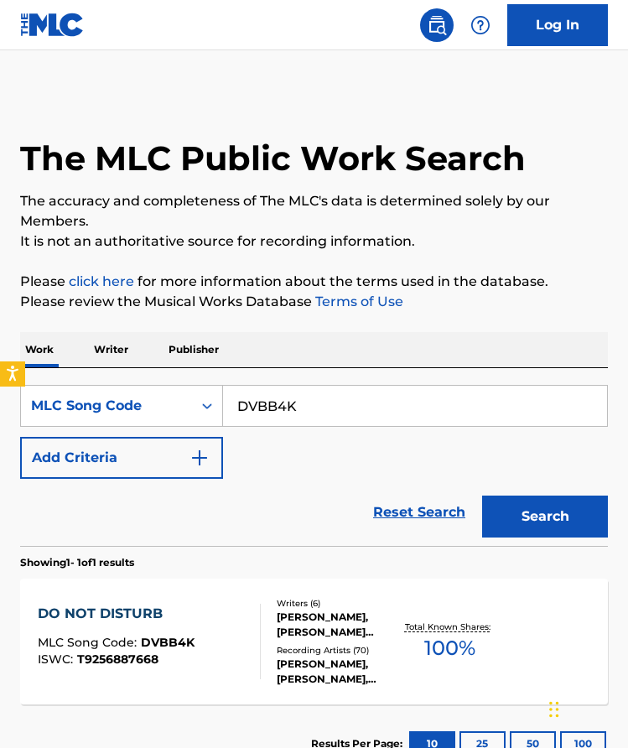
scroll to position [54, 0]
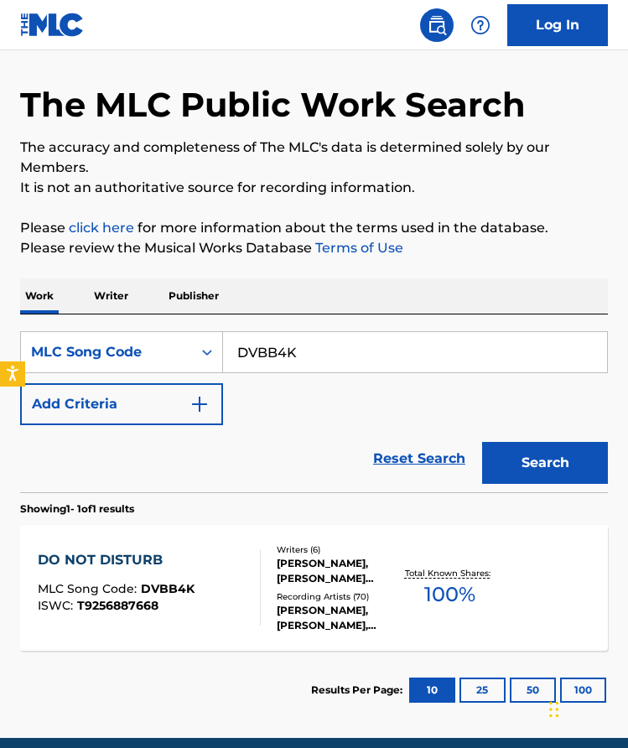
click at [313, 365] on input "DVBB4K" at bounding box center [415, 352] width 384 height 40
paste input "Z9474P"
click at [532, 438] on div "Search" at bounding box center [541, 458] width 134 height 67
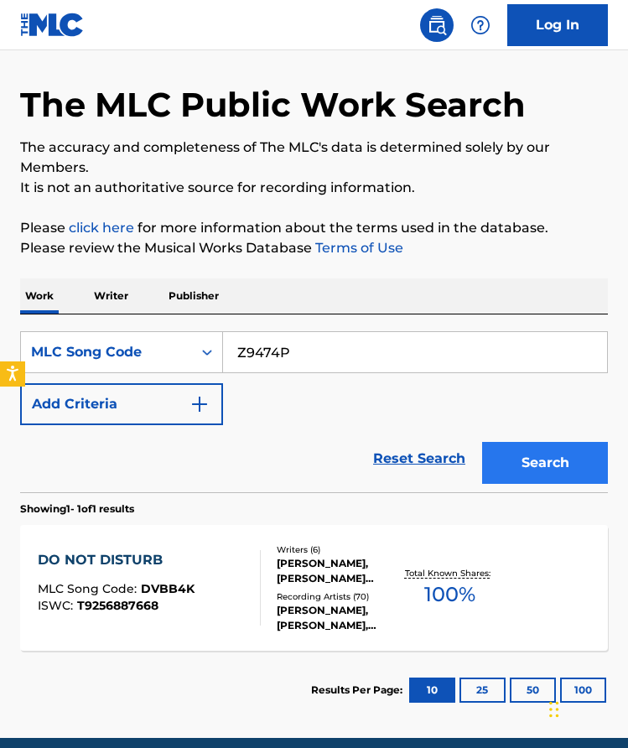
click at [535, 475] on button "Search" at bounding box center [545, 463] width 126 height 42
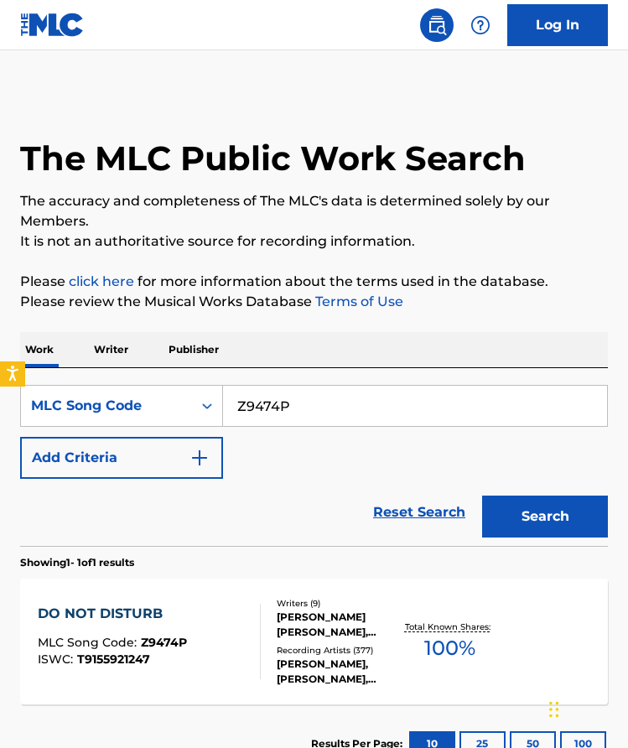
click at [357, 409] on input "Z9474P" at bounding box center [415, 406] width 384 height 40
paste input "PV8XSJ"
click at [523, 496] on button "Search" at bounding box center [545, 516] width 126 height 42
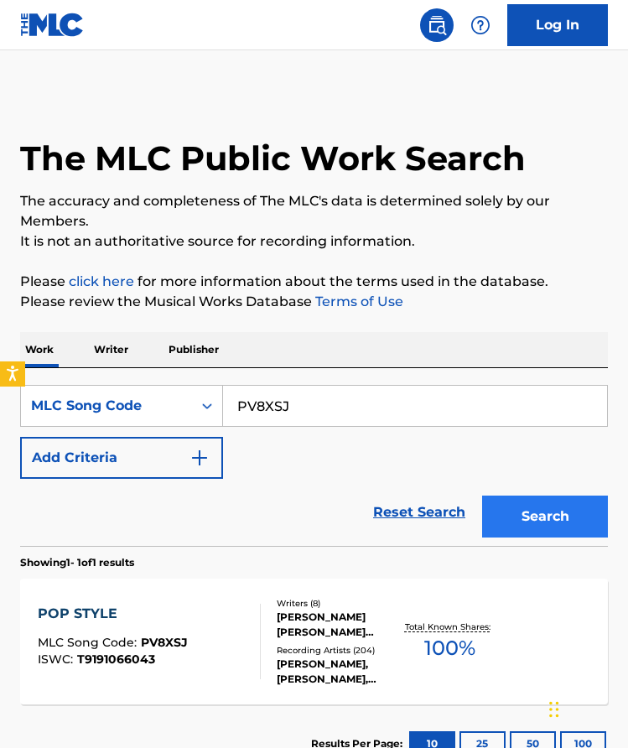
click at [382, 402] on input "PV8XSJ" at bounding box center [415, 406] width 384 height 40
paste input "A1JAO"
click at [562, 505] on button "Search" at bounding box center [545, 516] width 126 height 42
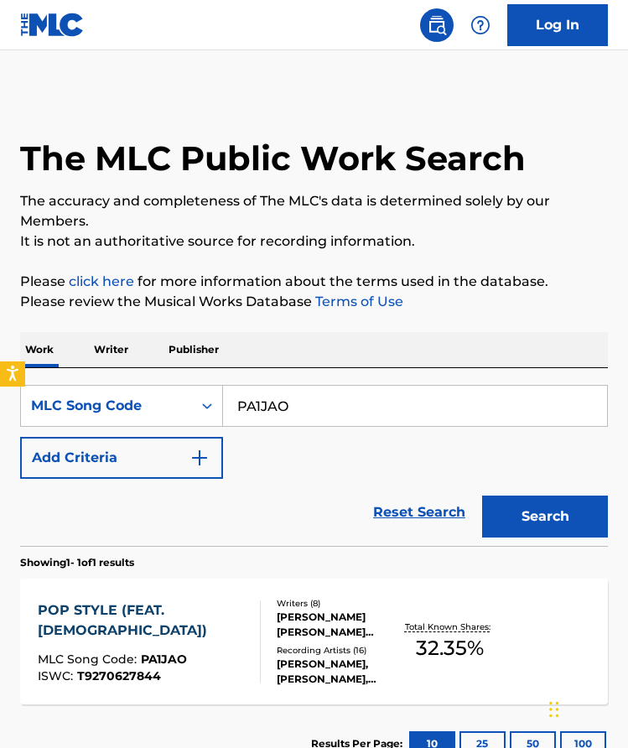
click at [402, 391] on input "PA1JAO" at bounding box center [415, 406] width 384 height 40
paste input "V8XSJ"
click at [551, 512] on button "Search" at bounding box center [545, 516] width 126 height 42
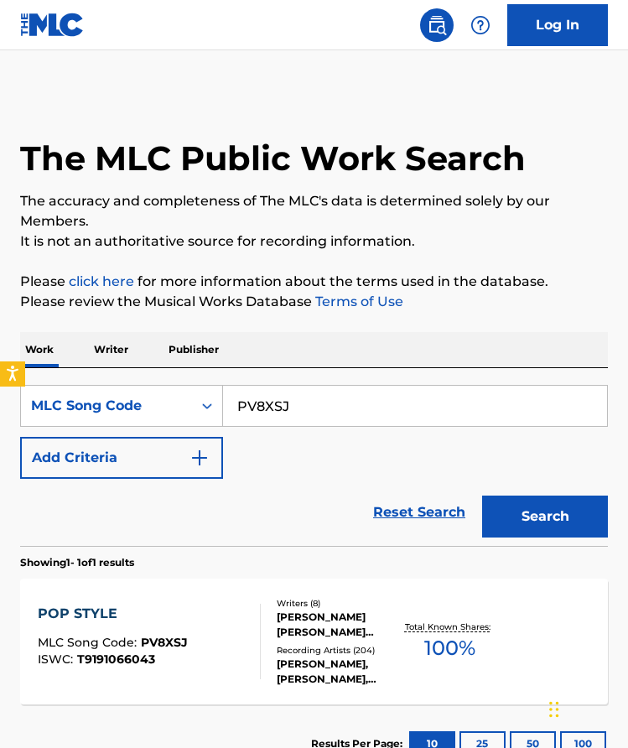
click at [297, 404] on input "PV8XSJ" at bounding box center [415, 406] width 384 height 40
click at [530, 501] on button "Search" at bounding box center [545, 516] width 126 height 42
click at [427, 406] on input "PV8XSJ" at bounding box center [415, 406] width 384 height 40
paste input "A1JAO"
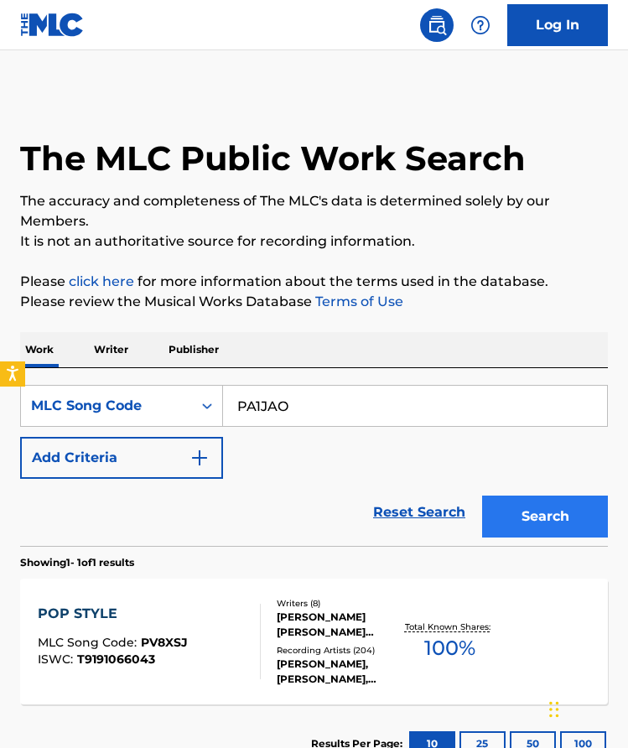
type input "PA1JAO"
click at [565, 507] on button "Search" at bounding box center [545, 516] width 126 height 42
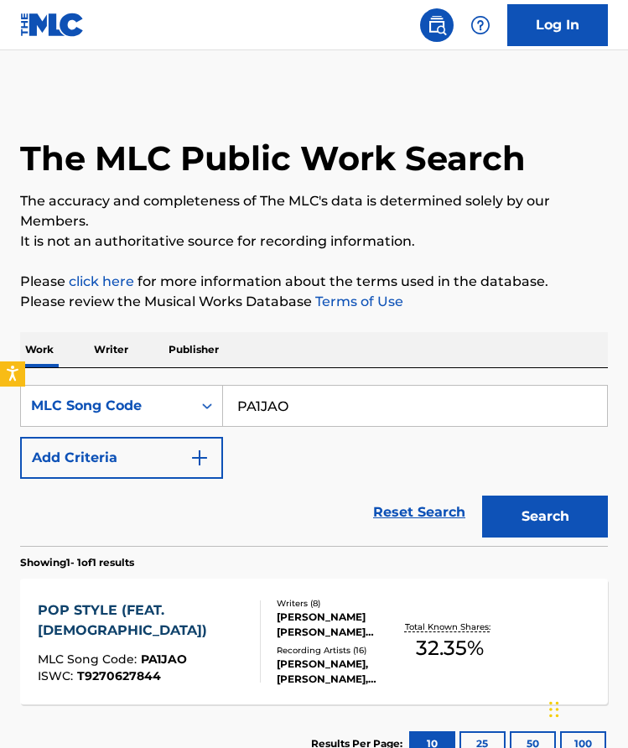
click at [365, 595] on div "POP STYLE (FEAT. THE THRONE) MLC Song Code : PA1JAO ISWC : T9270627844 Writers …" at bounding box center [314, 641] width 588 height 126
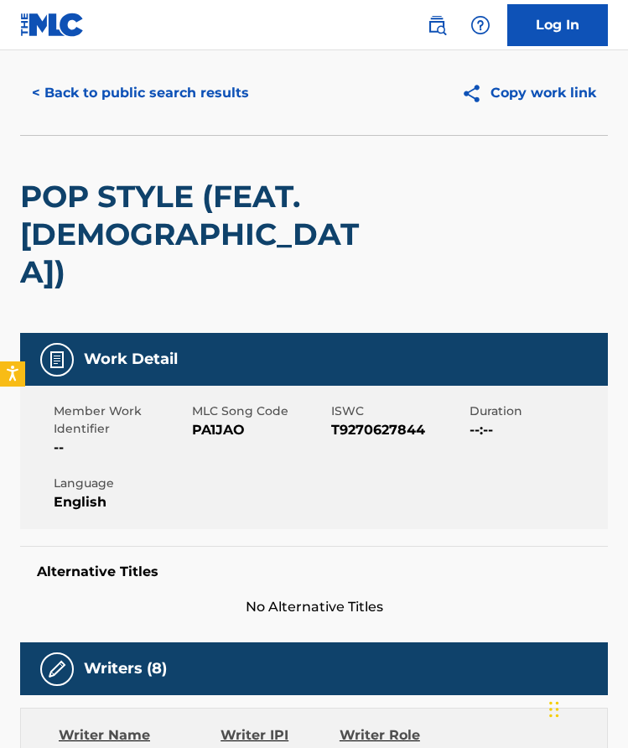
scroll to position [33, 0]
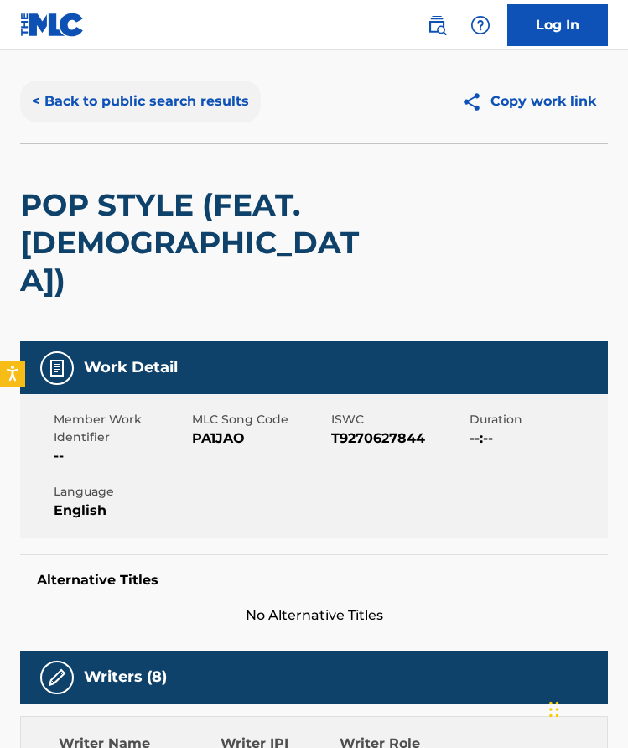
click at [210, 111] on button "< Back to public search results" at bounding box center [140, 101] width 241 height 42
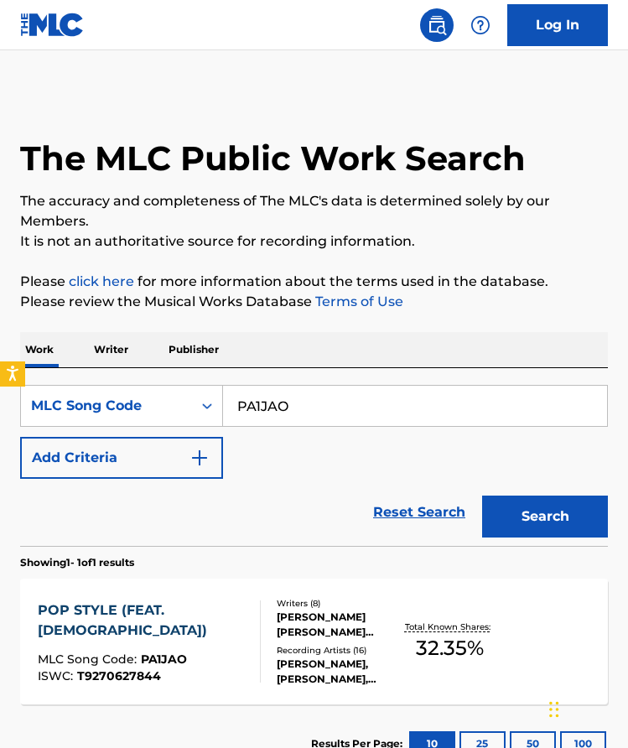
click at [289, 424] on input "PA1JAO" at bounding box center [415, 406] width 384 height 40
paste input "TVCV05"
click at [529, 526] on button "Search" at bounding box center [545, 516] width 126 height 42
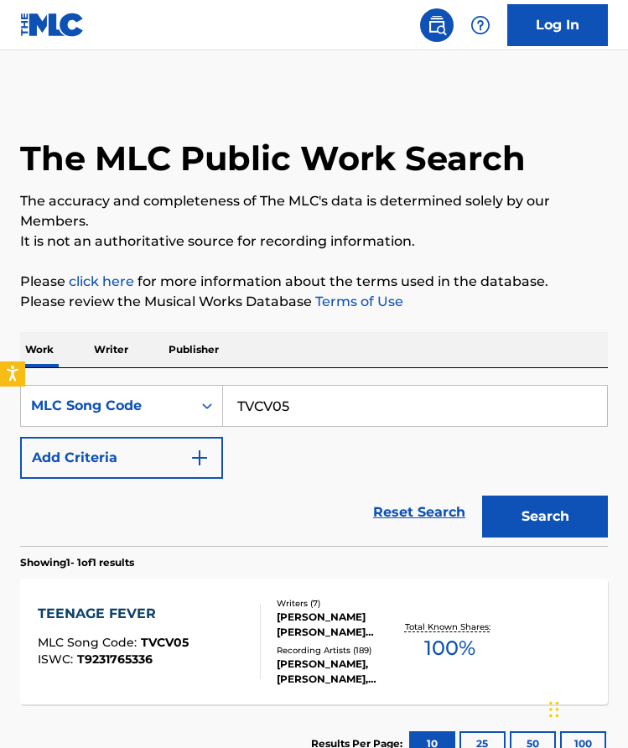
click at [392, 403] on input "TVCV05" at bounding box center [415, 406] width 384 height 40
paste input "KV8BRV"
click at [562, 510] on button "Search" at bounding box center [545, 516] width 126 height 42
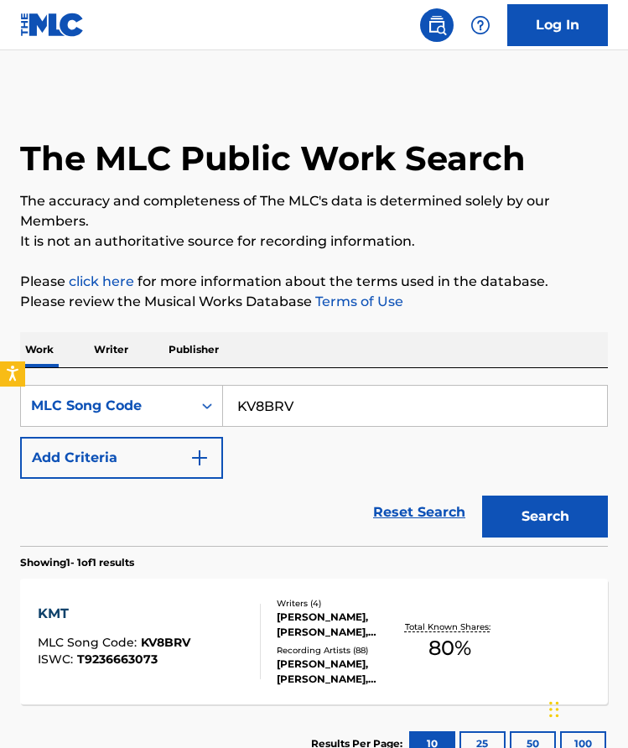
click at [443, 408] on input "KV8BRV" at bounding box center [415, 406] width 384 height 40
paste input "NV9MBS"
type input "NV9MBS"
click at [531, 507] on button "Search" at bounding box center [545, 516] width 126 height 42
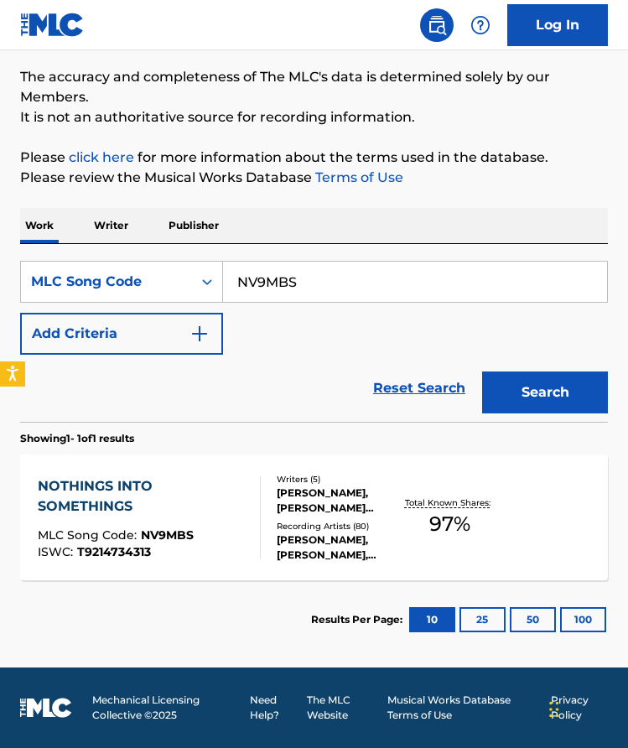
scroll to position [124, 0]
click at [314, 485] on div "[PERSON_NAME], [PERSON_NAME] [PERSON_NAME], [PERSON_NAME] [PERSON_NAME] NABEYIN…" at bounding box center [338, 500] width 123 height 30
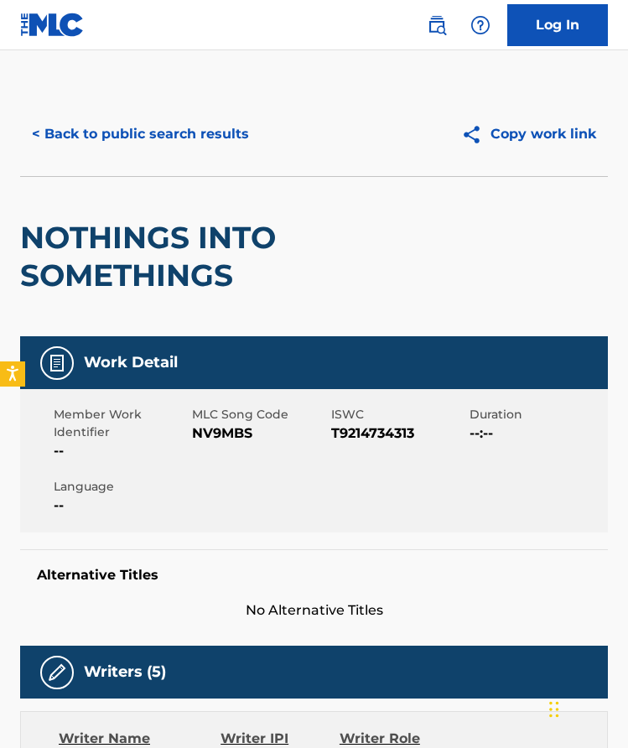
click at [222, 435] on span "NV9MBS" at bounding box center [259, 433] width 134 height 20
copy span "NV9MBS"
click at [217, 137] on button "< Back to public search results" at bounding box center [140, 134] width 241 height 42
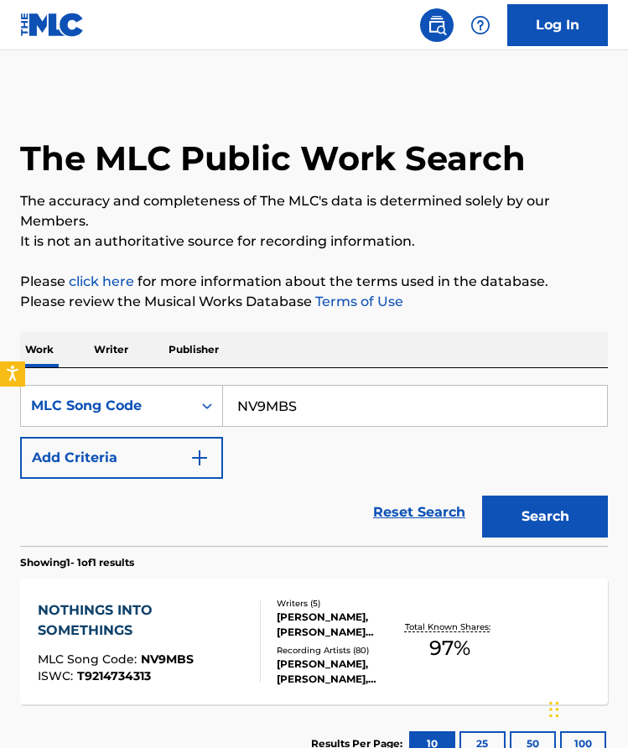
scroll to position [80, 0]
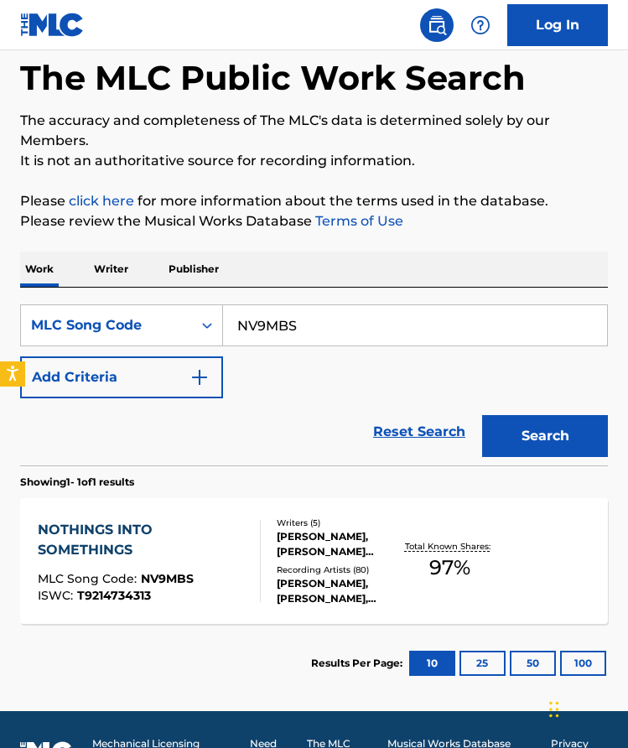
click at [344, 323] on input "NV9MBS" at bounding box center [415, 325] width 384 height 40
paste input "JV92YQ"
click at [538, 454] on button "Search" at bounding box center [545, 436] width 126 height 42
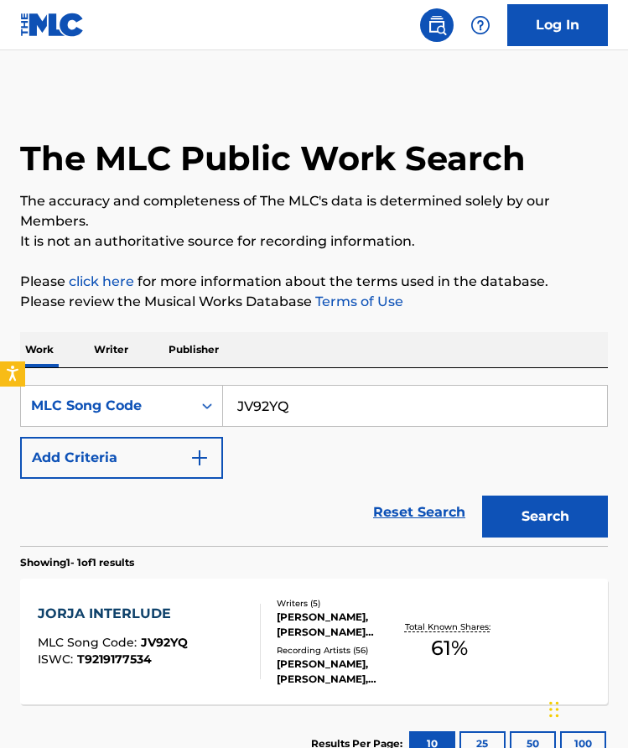
click at [361, 404] on input "JV92YQ" at bounding box center [415, 406] width 384 height 40
paste input "LVCF3P"
click at [565, 522] on button "Search" at bounding box center [545, 516] width 126 height 42
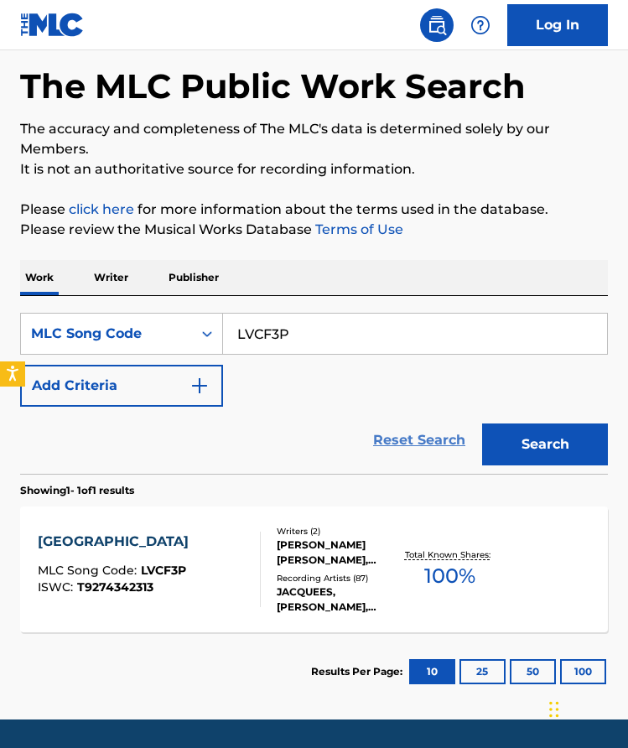
scroll to position [75, 0]
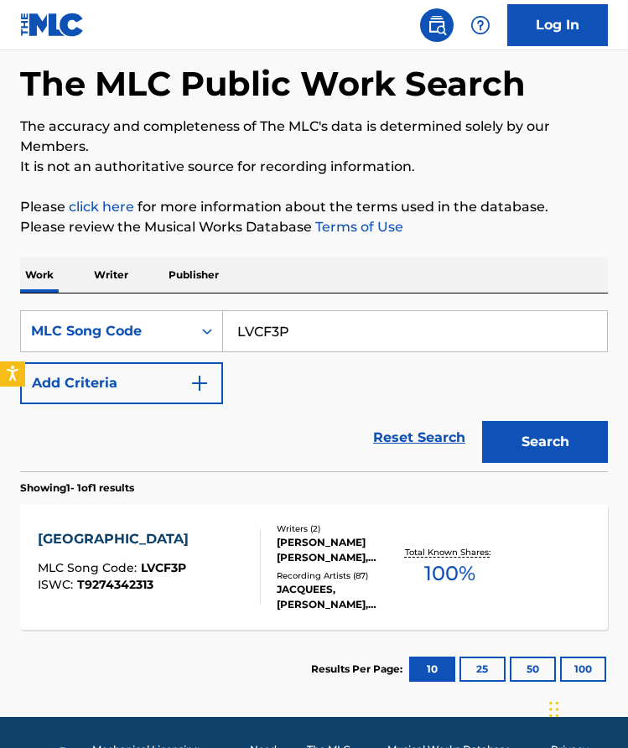
click at [369, 315] on input "LVCF3P" at bounding box center [415, 331] width 384 height 40
paste input "RV7RXR"
type input "RV7RXR"
click at [546, 431] on button "Search" at bounding box center [545, 442] width 126 height 42
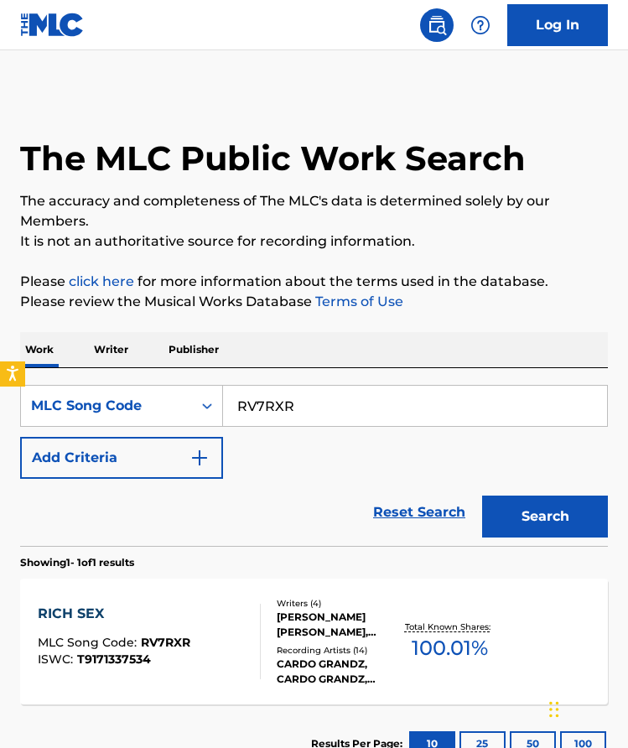
scroll to position [46, 0]
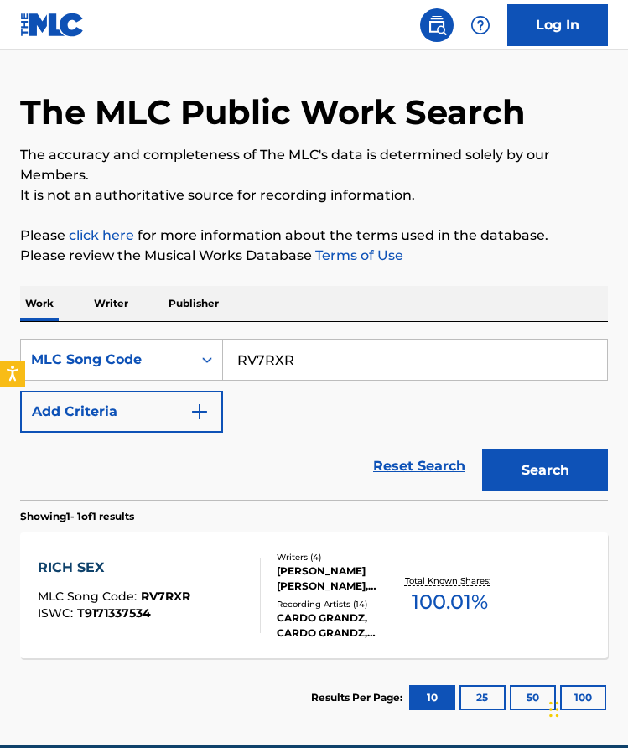
click at [503, 560] on div "RICH SEX MLC Song Code : RV7RXR ISWC : T9171337534 Writers ( 4 ) [PERSON_NAME] …" at bounding box center [314, 595] width 588 height 126
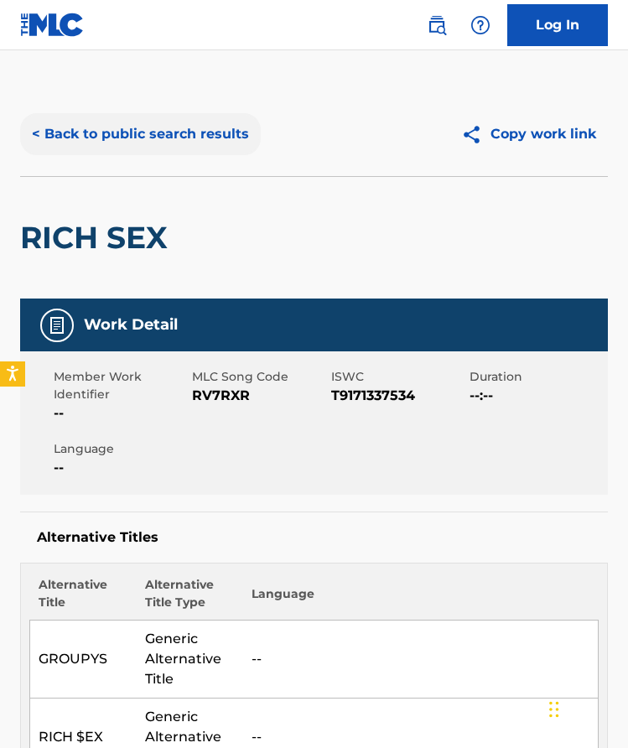
click at [183, 125] on button "< Back to public search results" at bounding box center [140, 134] width 241 height 42
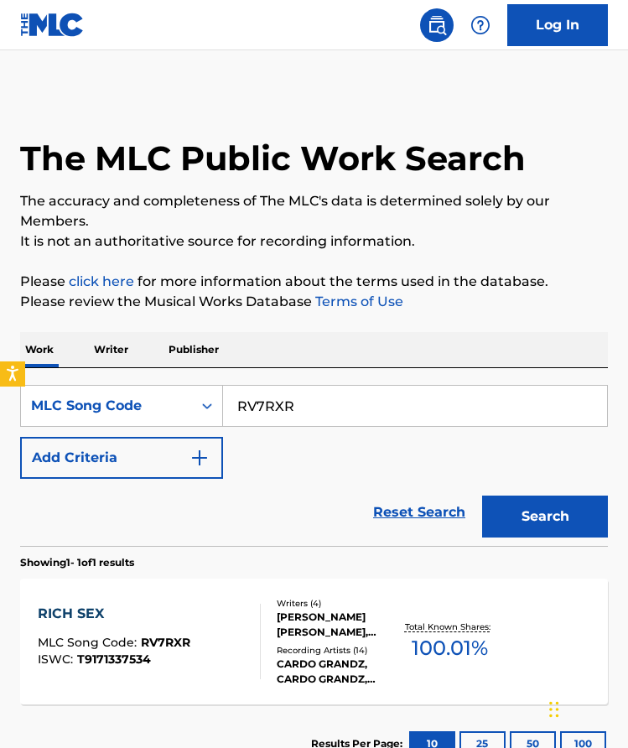
scroll to position [46, 0]
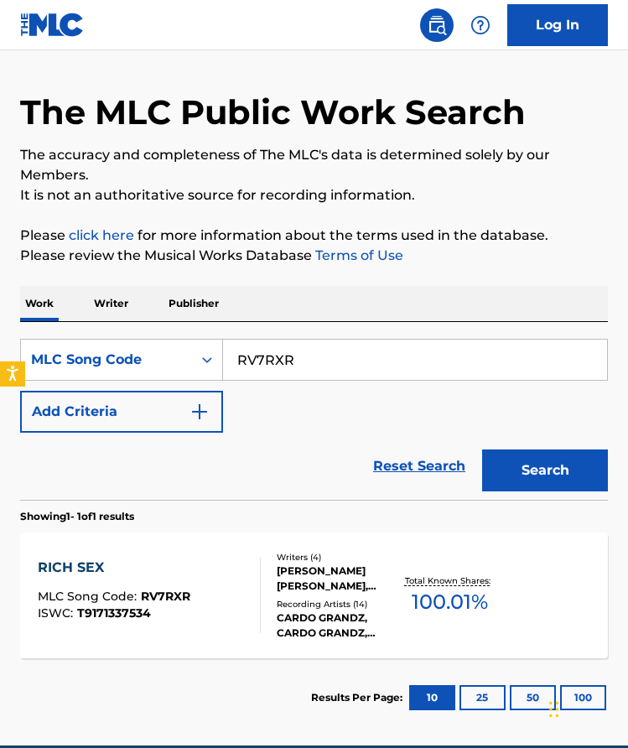
click at [354, 363] on input "RV7RXR" at bounding box center [415, 359] width 384 height 40
paste input "BL0T"
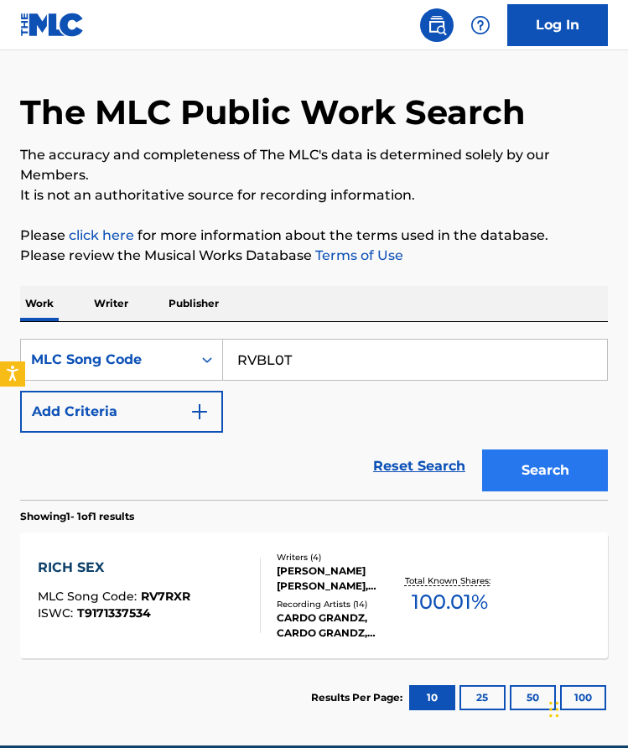
type input "RVBL0T"
click at [514, 449] on button "Search" at bounding box center [545, 470] width 126 height 42
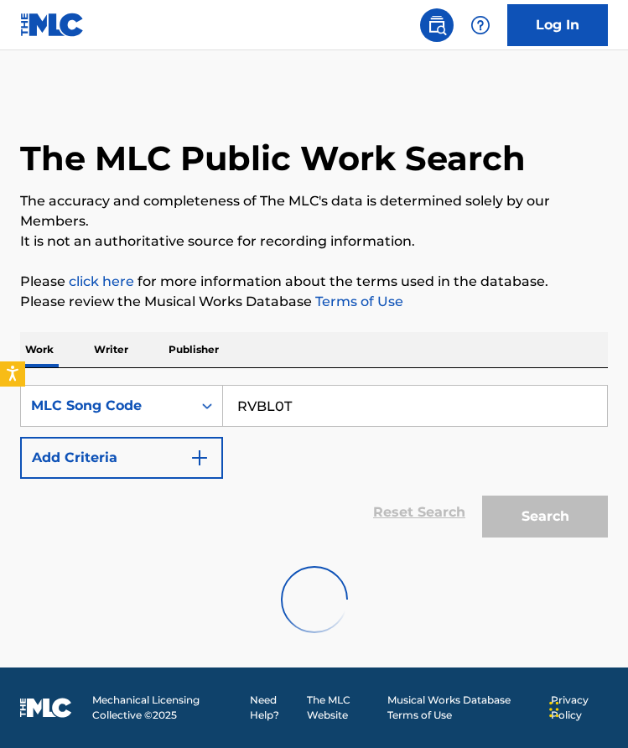
scroll to position [0, 0]
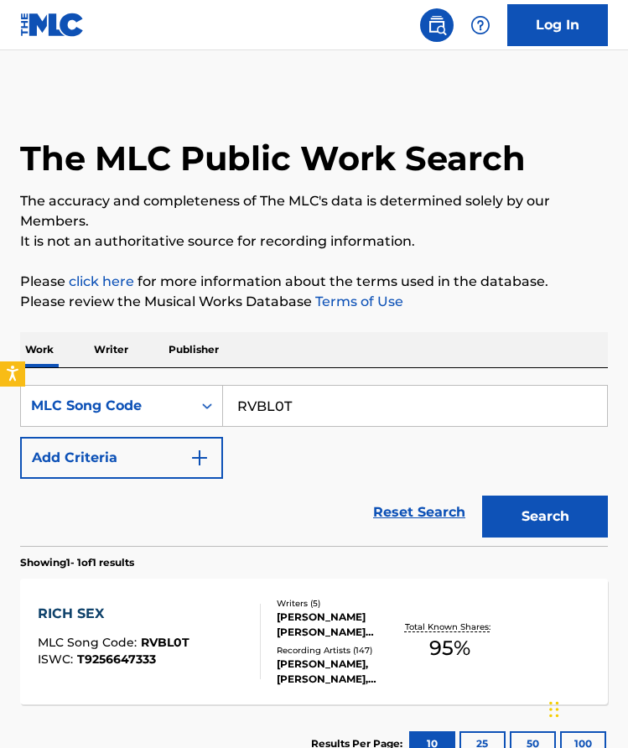
click at [354, 619] on div "[PERSON_NAME] [PERSON_NAME] [PERSON_NAME], [PERSON_NAME], [PERSON_NAME] [PERSON…" at bounding box center [338, 624] width 123 height 30
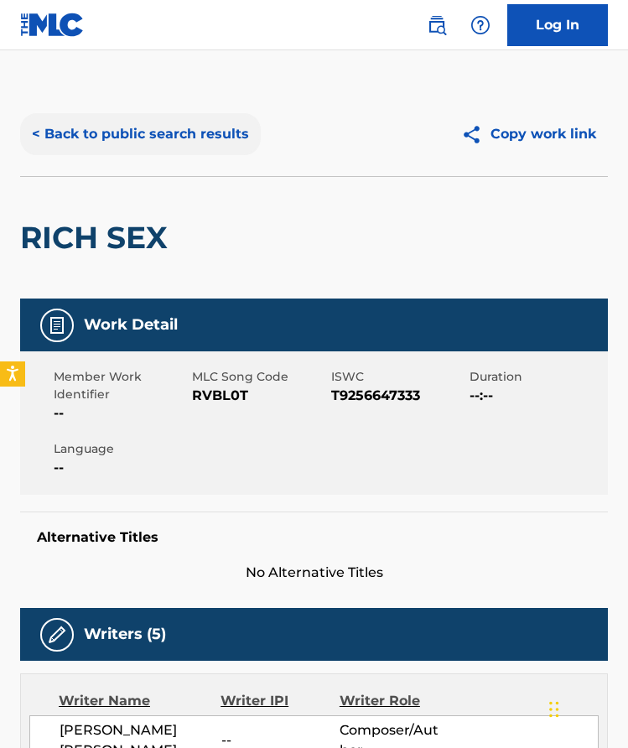
click at [181, 138] on button "< Back to public search results" at bounding box center [140, 134] width 241 height 42
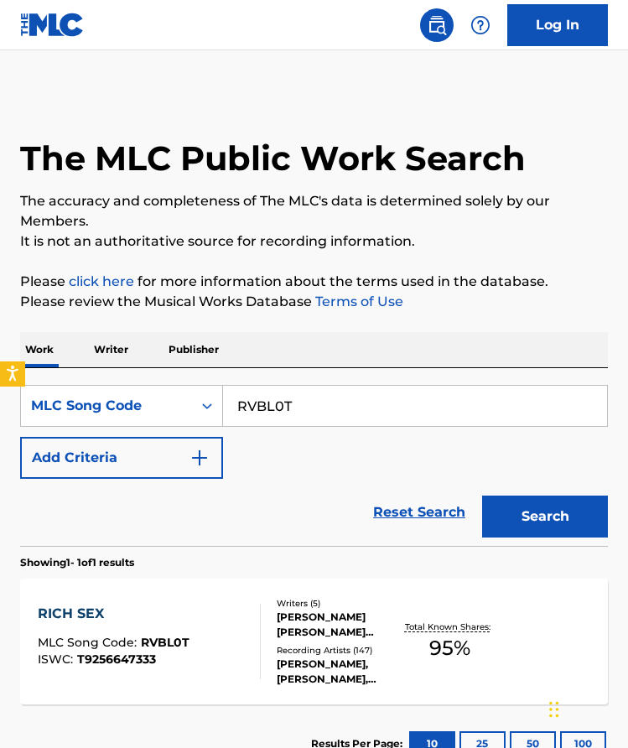
click at [308, 412] on input "RVBL0T" at bounding box center [415, 406] width 384 height 40
paste input "Q0G"
click at [502, 507] on button "Search" at bounding box center [545, 516] width 126 height 42
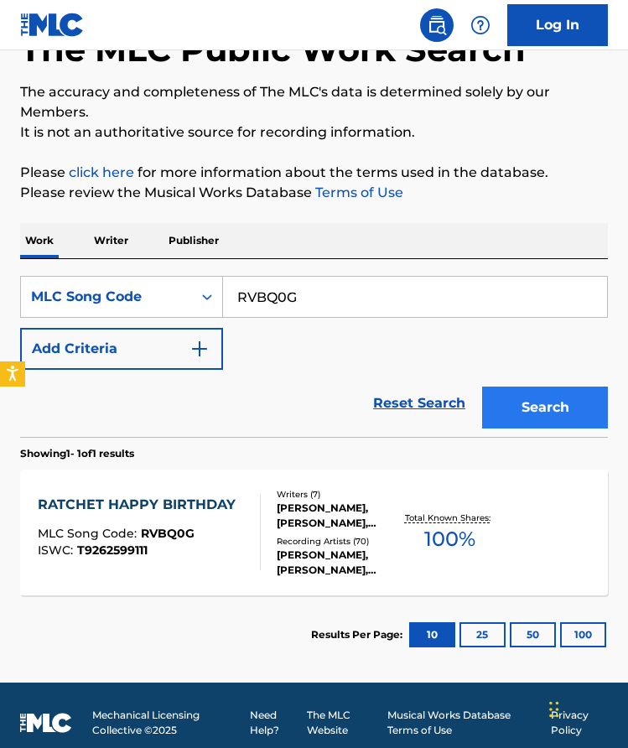
scroll to position [110, 0]
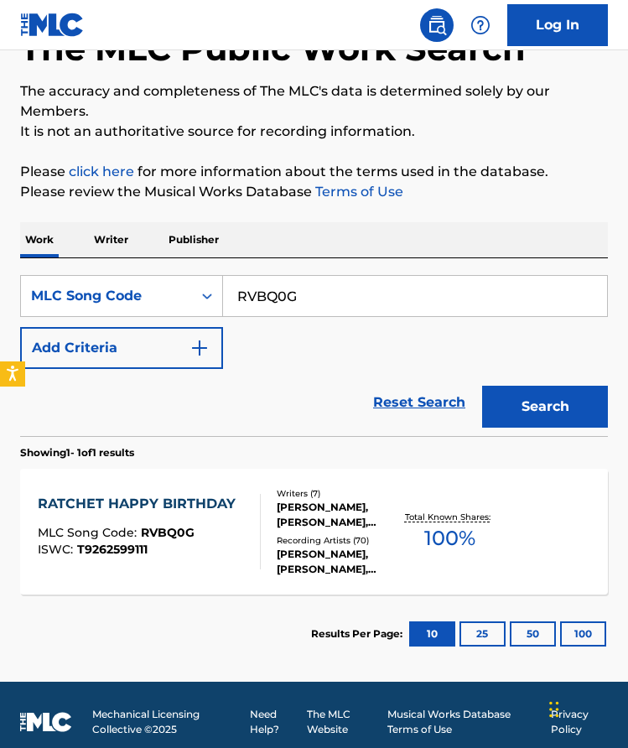
click at [406, 300] on input "RVBQ0G" at bounding box center [415, 296] width 384 height 40
paste input "NVCZZY"
type input "NVCZZY"
click at [523, 376] on div "Search" at bounding box center [541, 402] width 134 height 67
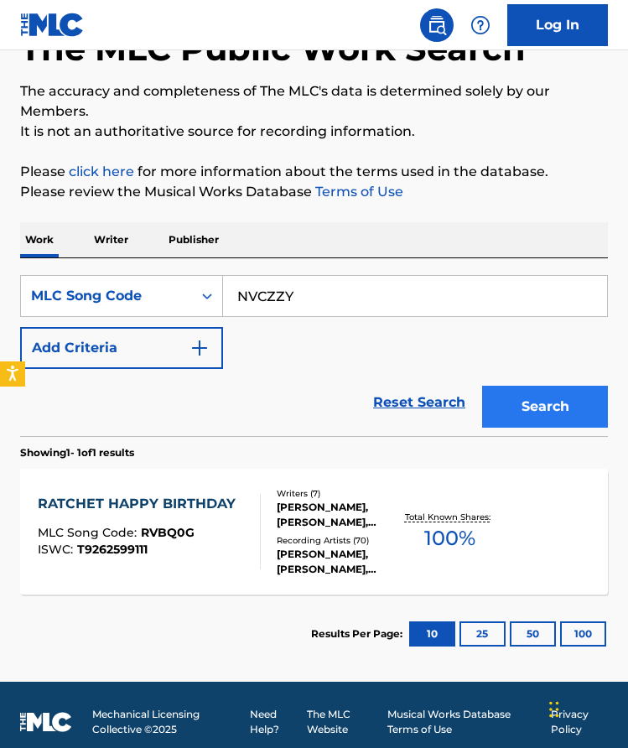
click at [525, 397] on button "Search" at bounding box center [545, 407] width 126 height 42
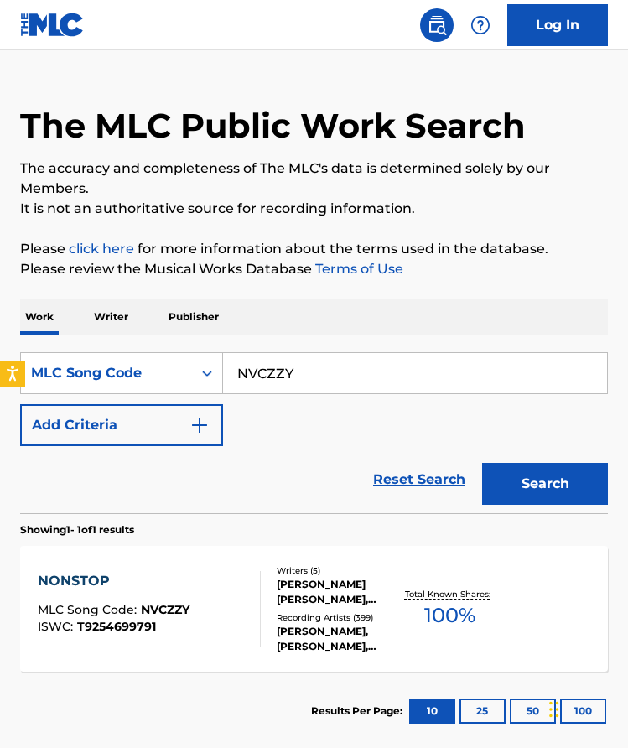
scroll to position [34, 0]
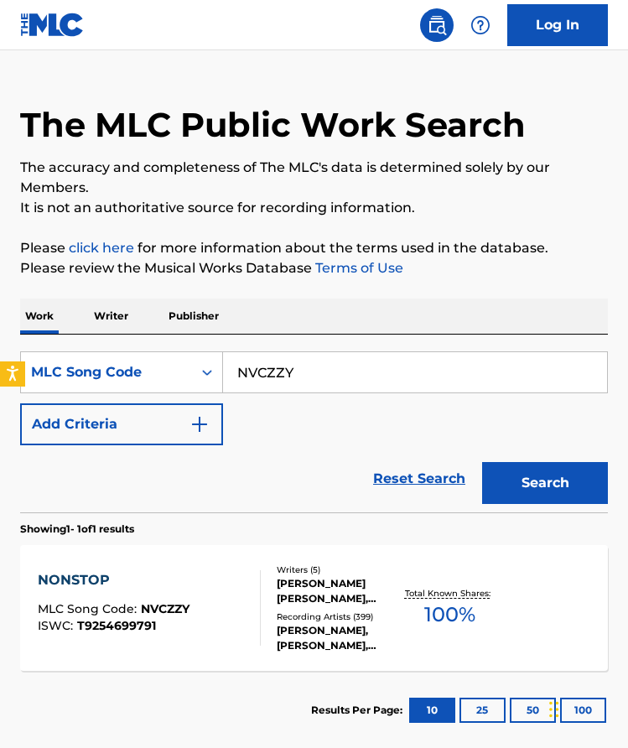
click at [336, 596] on div "[PERSON_NAME] [PERSON_NAME], BRYTAVIOUS [PERSON_NAME], [PERSON_NAME], [PERSON_N…" at bounding box center [338, 591] width 123 height 30
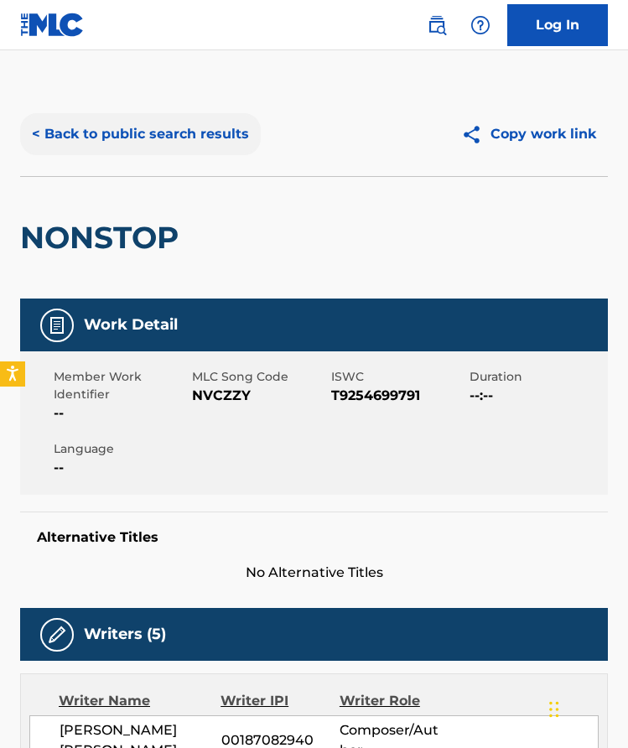
click at [219, 138] on button "< Back to public search results" at bounding box center [140, 134] width 241 height 42
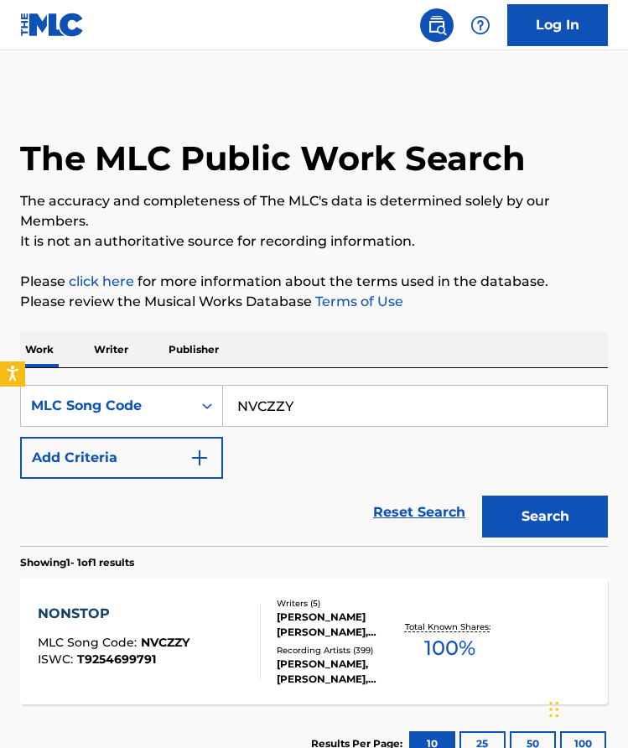
scroll to position [34, 0]
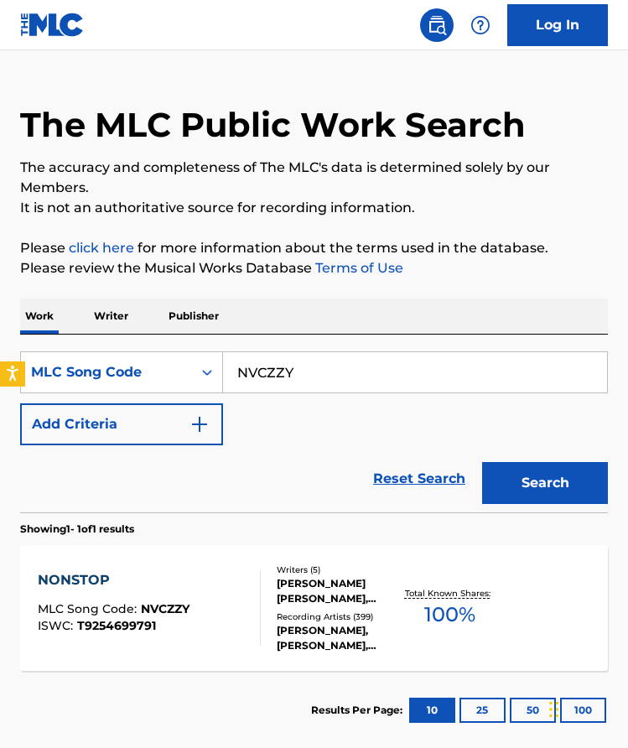
click at [328, 365] on input "NVCZZY" at bounding box center [415, 372] width 384 height 40
paste input "8A2JZ5"
type input "8A2JZ5"
click at [551, 490] on button "Search" at bounding box center [545, 483] width 126 height 42
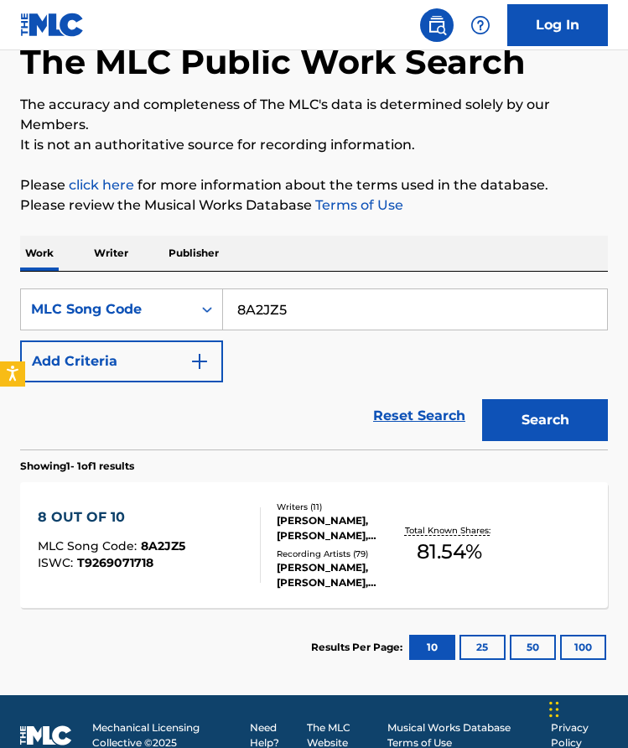
scroll to position [106, 0]
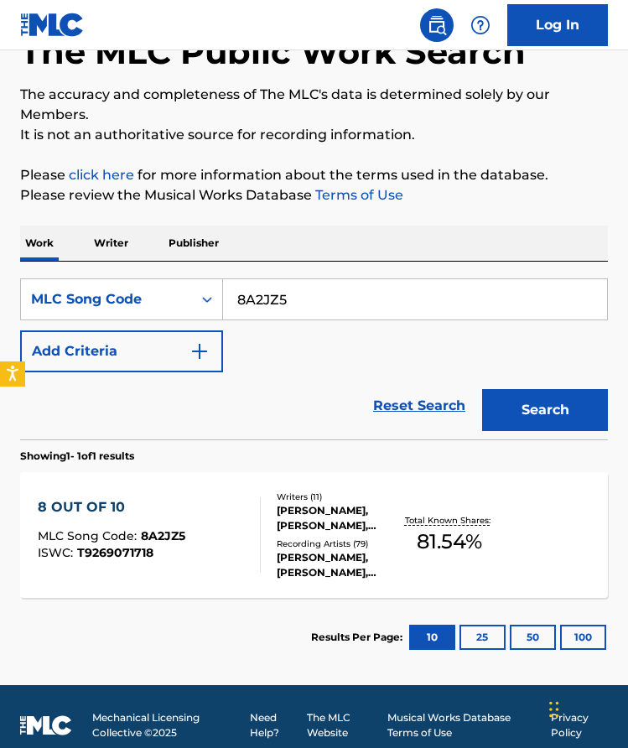
click at [500, 516] on div "8 OUT OF 10 MLC Song Code : 8A2JZ5 ISWC : T9269071718 Writers ( 11 ) [PERSON_NA…" at bounding box center [314, 535] width 588 height 126
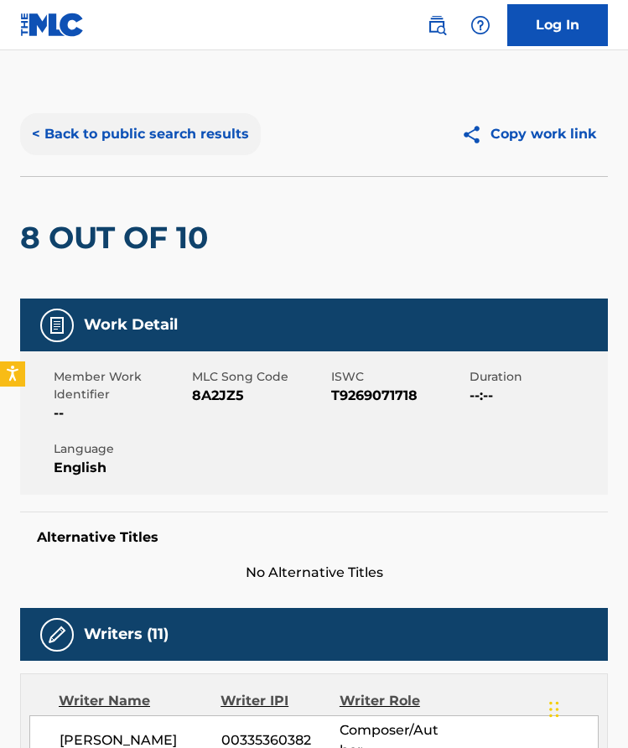
click at [189, 137] on button "< Back to public search results" at bounding box center [140, 134] width 241 height 42
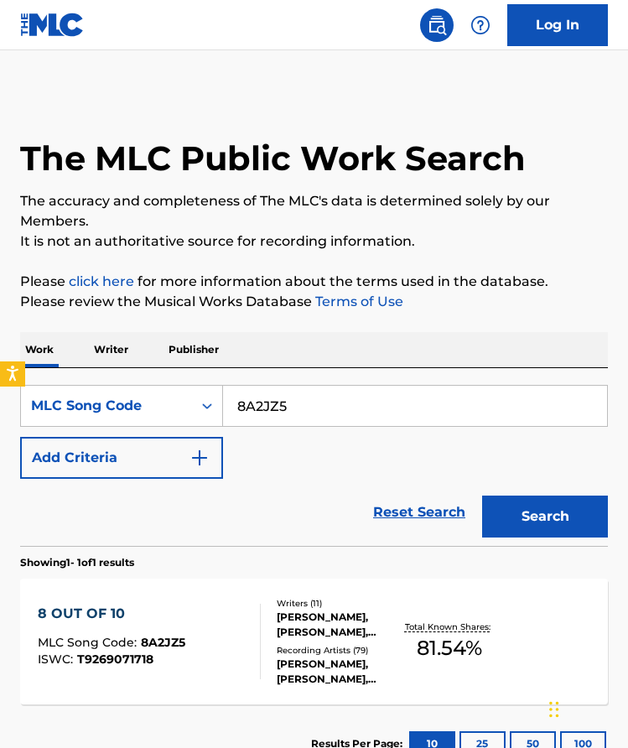
scroll to position [80, 0]
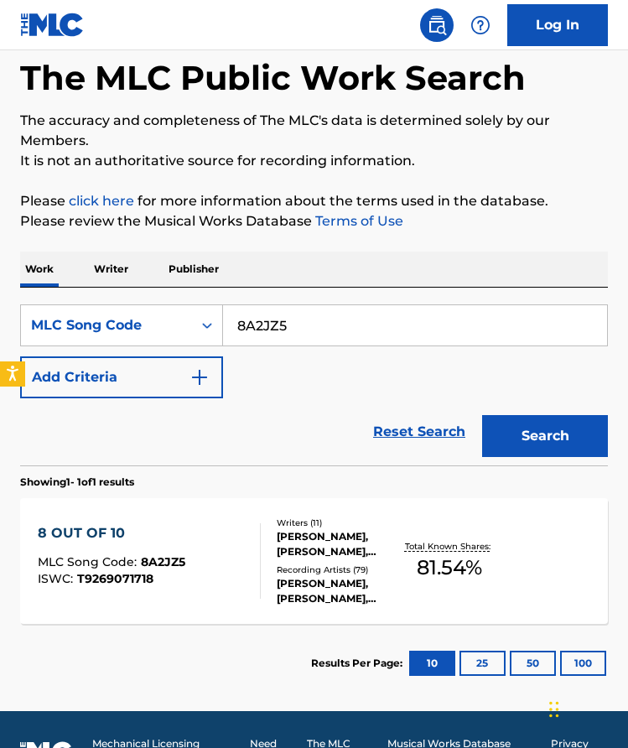
click at [300, 321] on input "8A2JZ5" at bounding box center [415, 325] width 384 height 40
paste input "PJ70O5"
paste input "Search Form"
click at [520, 413] on div "Search" at bounding box center [541, 431] width 134 height 67
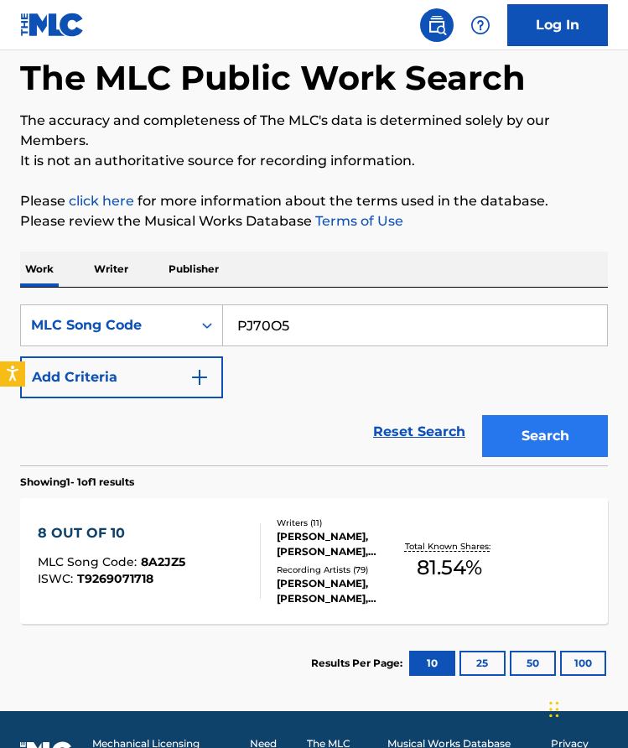
click at [530, 430] on button "Search" at bounding box center [545, 436] width 126 height 42
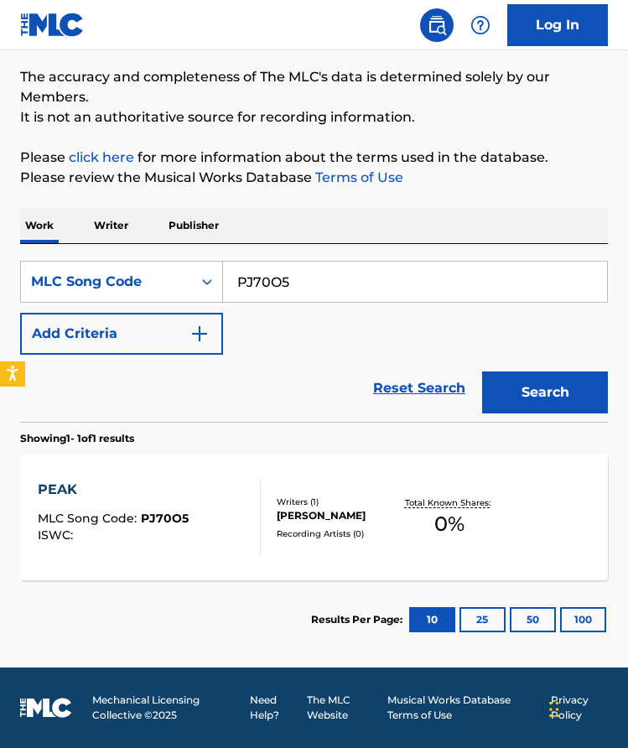
scroll to position [124, 0]
click at [361, 279] on input "PJ70O5" at bounding box center [415, 282] width 384 height 40
paste input "VCN7H"
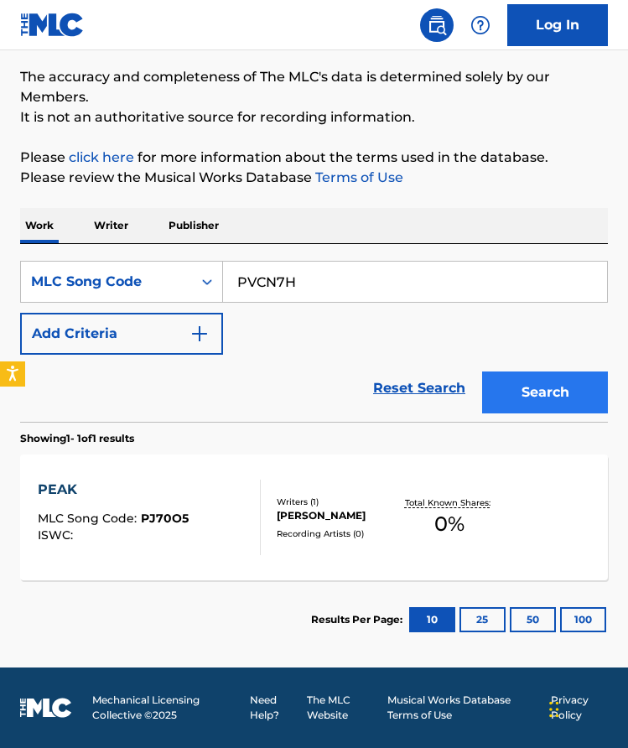
click at [531, 375] on button "Search" at bounding box center [545, 392] width 126 height 42
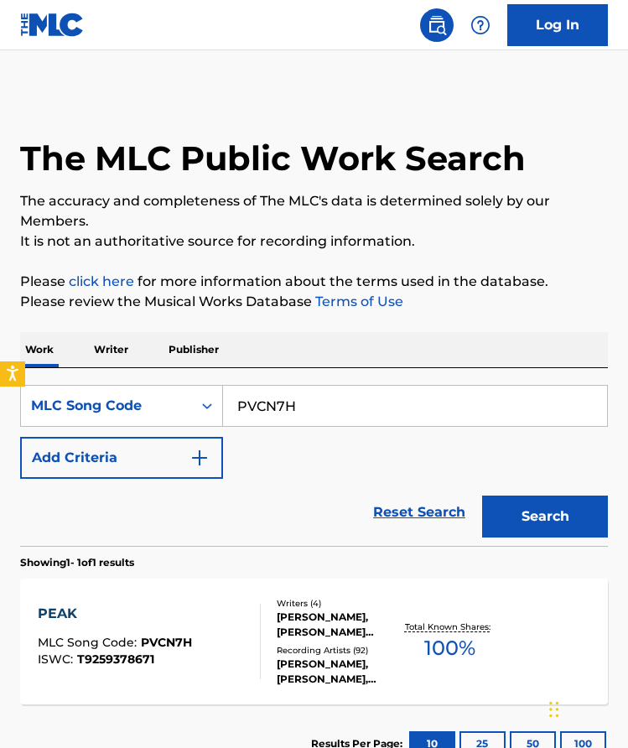
scroll to position [28, 0]
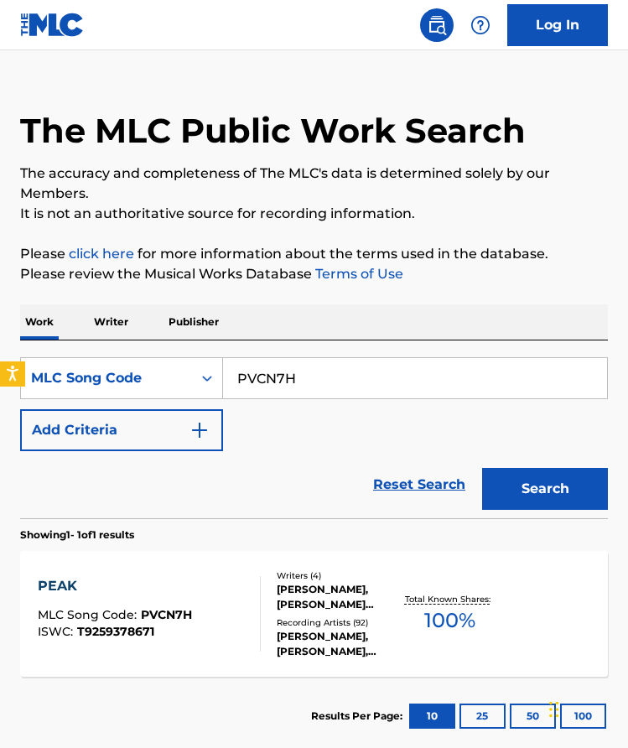
click at [448, 365] on input "PVCN7H" at bounding box center [415, 378] width 384 height 40
paste input "FVBM92"
type input "FVBM92"
click at [566, 475] on button "Search" at bounding box center [545, 489] width 126 height 42
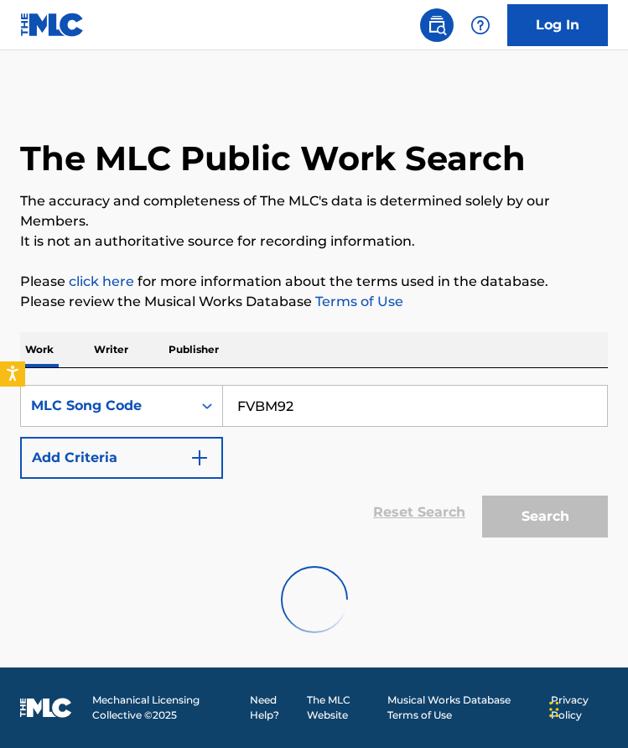
scroll to position [0, 0]
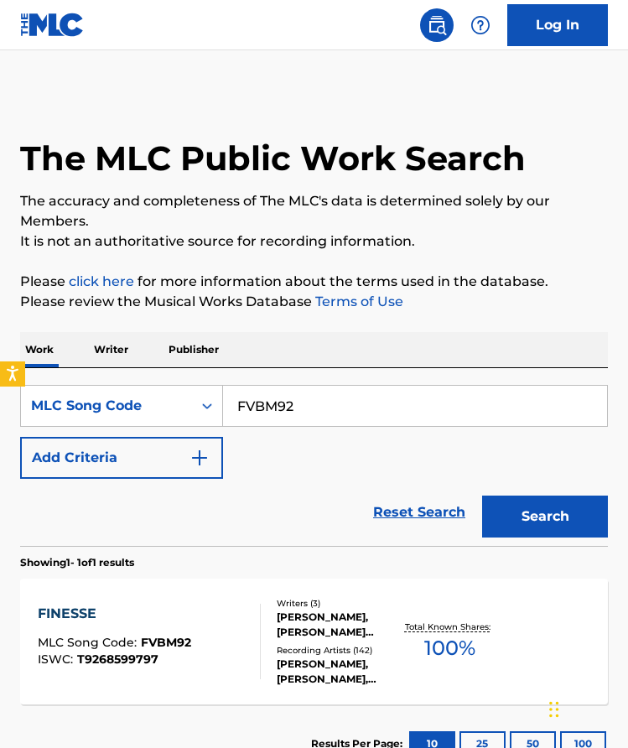
click at [267, 617] on div "Writers ( 3 ) [PERSON_NAME], [PERSON_NAME] [PERSON_NAME] [PERSON_NAME][DATE] Re…" at bounding box center [330, 642] width 139 height 90
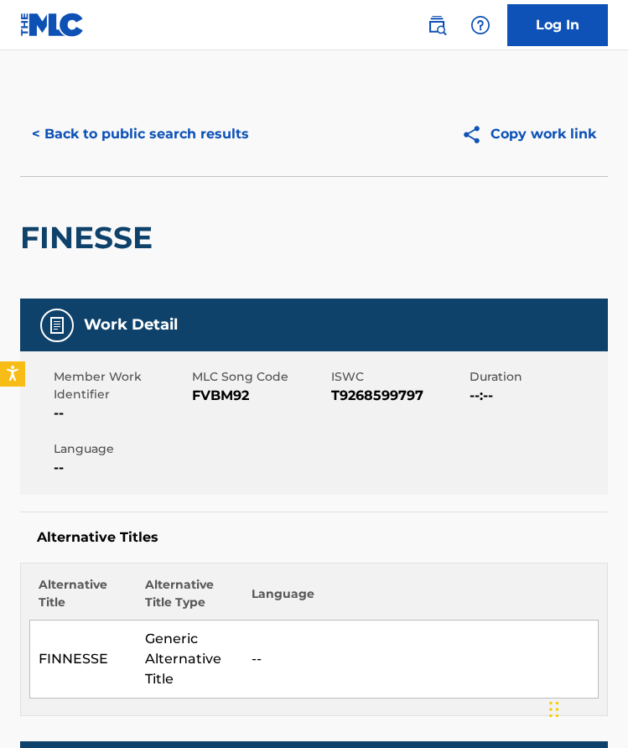
click at [220, 138] on button "< Back to public search results" at bounding box center [140, 134] width 241 height 42
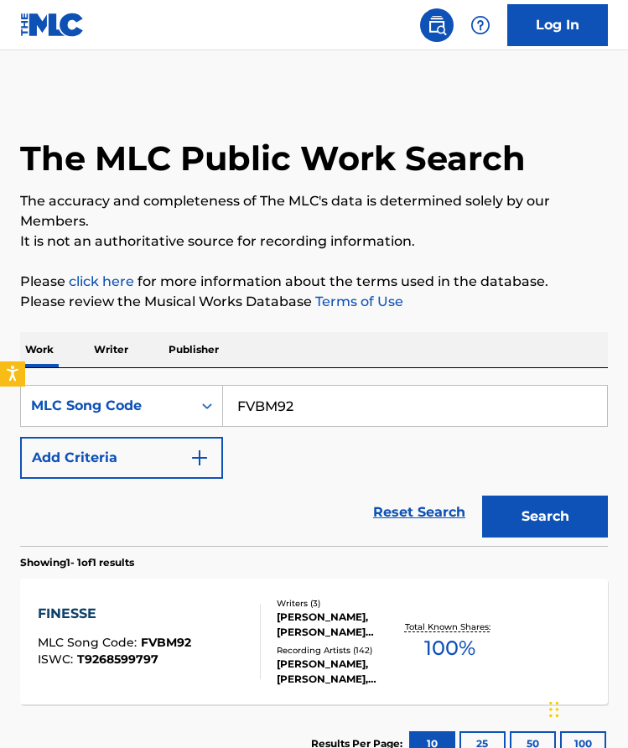
click at [341, 398] on input "FVBM92" at bounding box center [415, 406] width 384 height 40
paste input "YA0N2"
type input "YA0N22"
click at [526, 505] on button "Search" at bounding box center [545, 516] width 126 height 42
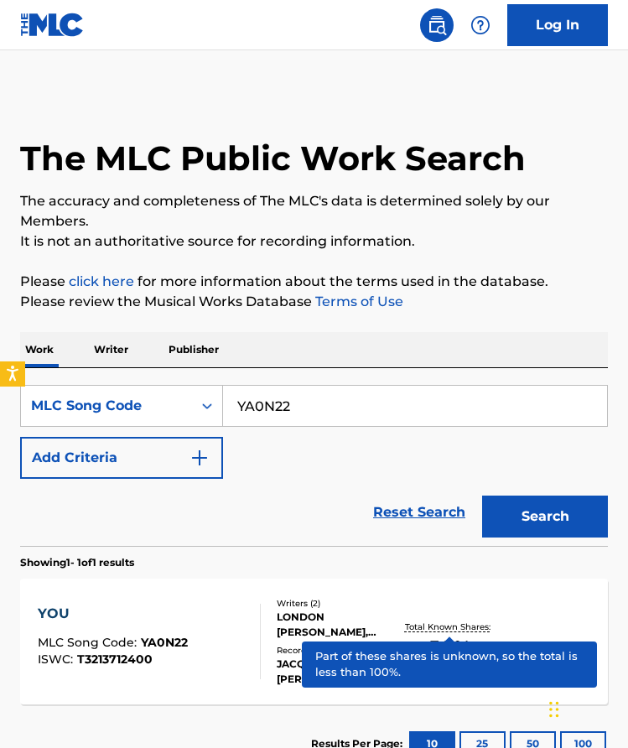
click at [408, 629] on p "Total Known Shares:" at bounding box center [450, 626] width 90 height 13
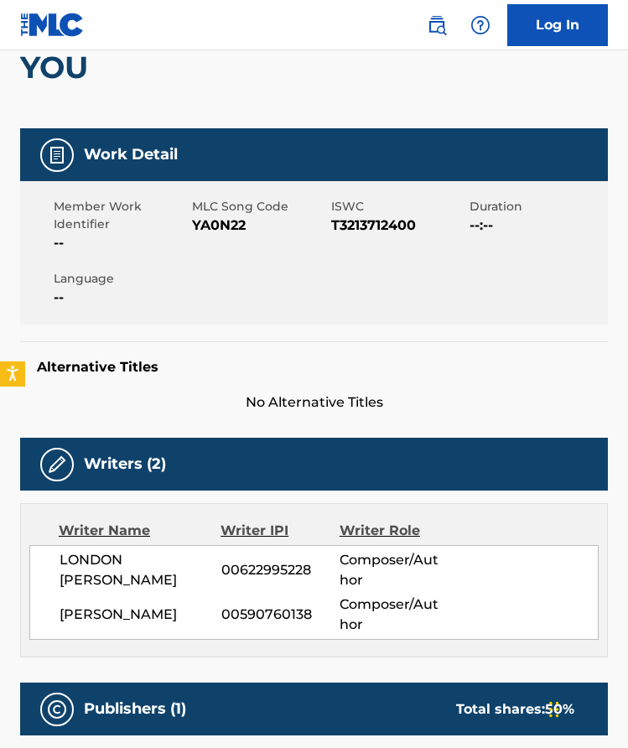
scroll to position [194, 0]
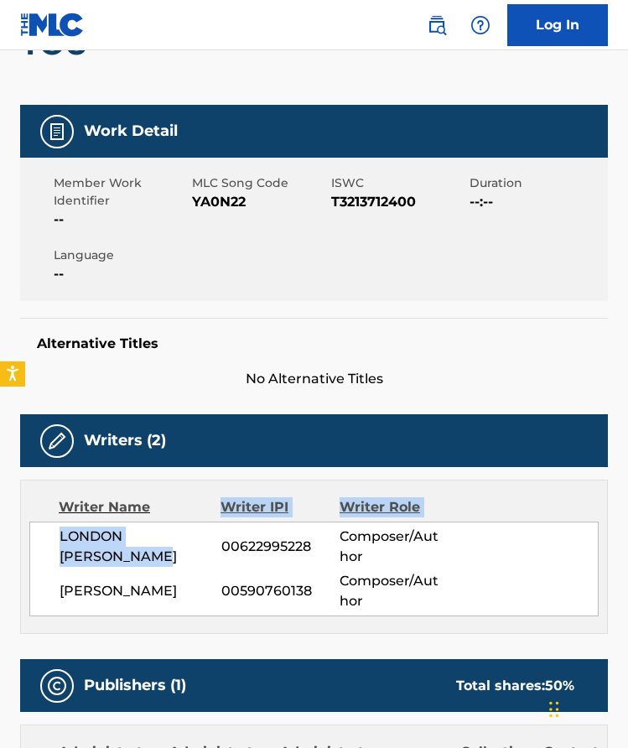
drag, startPoint x: 153, startPoint y: 551, endPoint x: 46, endPoint y: 519, distance: 111.1
click at [46, 519] on div "Writer Name Writer IPI Writer Role LONDON [PERSON_NAME] 00622995228 Composer/Au…" at bounding box center [314, 556] width 588 height 154
click at [82, 532] on span "LONDON [PERSON_NAME]" at bounding box center [141, 546] width 162 height 40
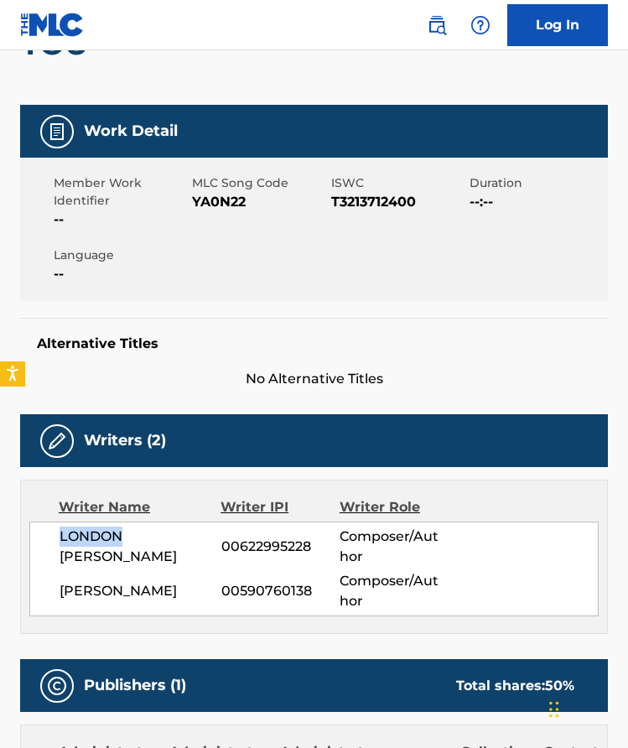
click at [82, 532] on span "LONDON [PERSON_NAME]" at bounding box center [141, 546] width 162 height 40
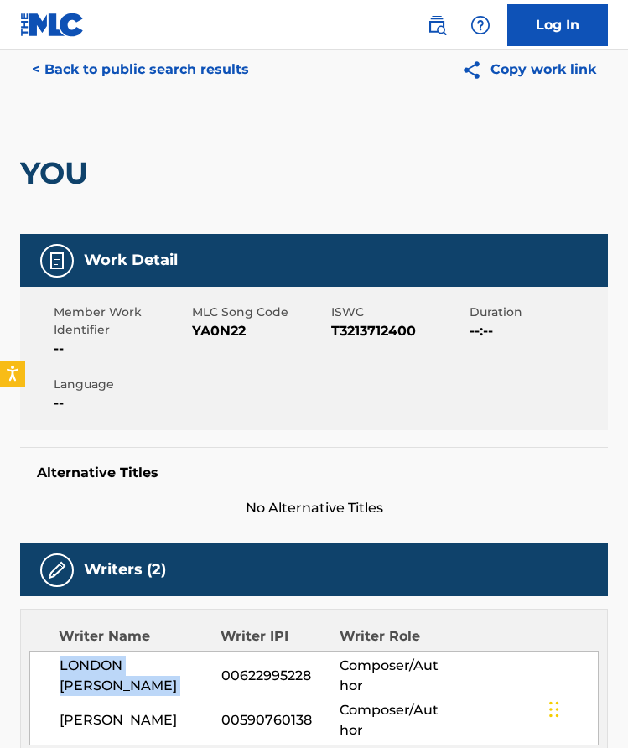
scroll to position [0, 0]
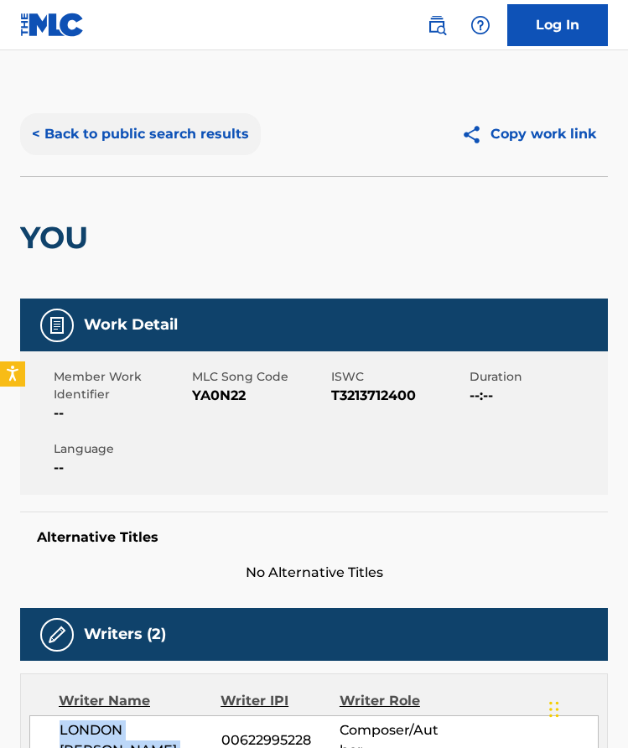
click at [169, 118] on button "< Back to public search results" at bounding box center [140, 134] width 241 height 42
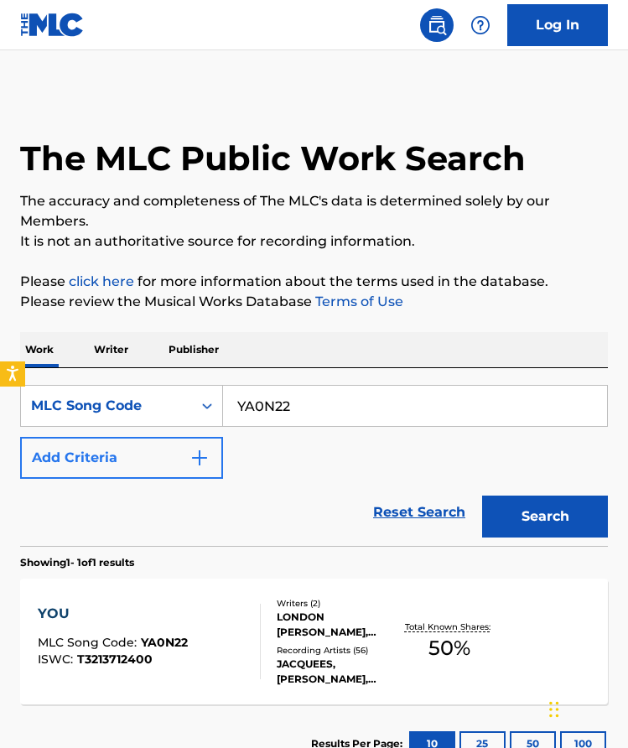
click at [157, 453] on button "Add Criteria" at bounding box center [121, 458] width 203 height 42
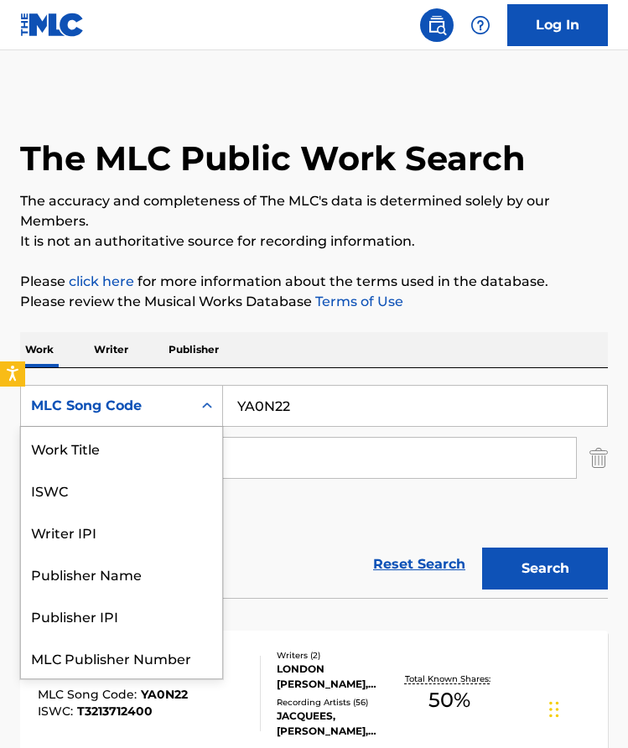
click at [170, 411] on div "MLC Song Code" at bounding box center [106, 406] width 151 height 20
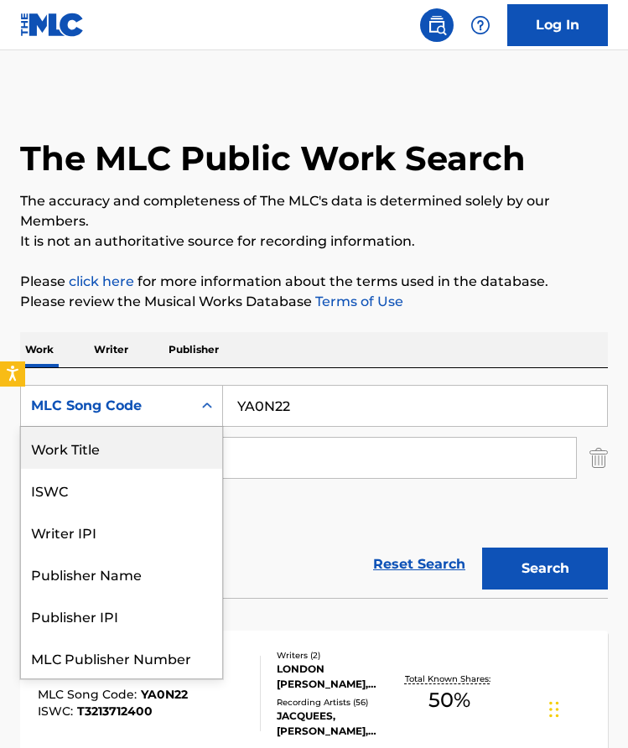
click at [165, 443] on div "Work Title" at bounding box center [121, 448] width 201 height 42
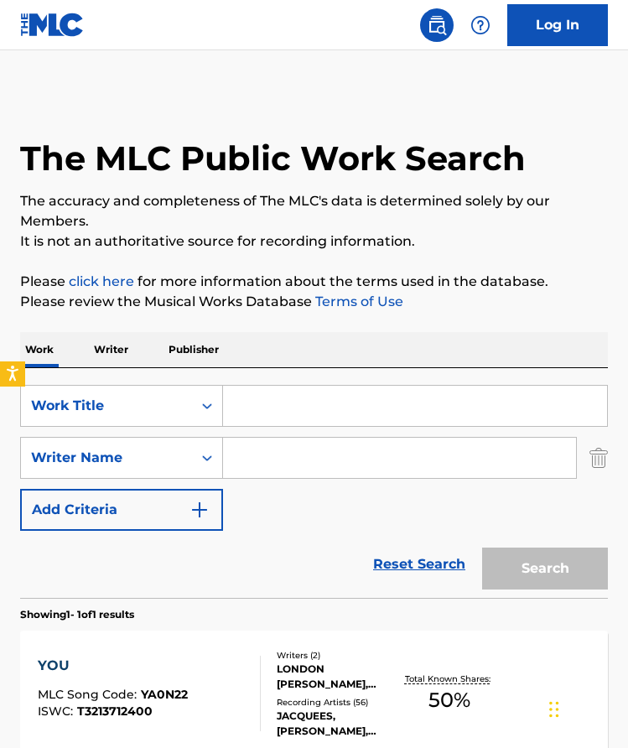
click at [281, 412] on input "Search Form" at bounding box center [415, 406] width 384 height 40
type input "you"
click at [356, 463] on input "Search Form" at bounding box center [399, 458] width 353 height 40
paste input "LONDON [PERSON_NAME]"
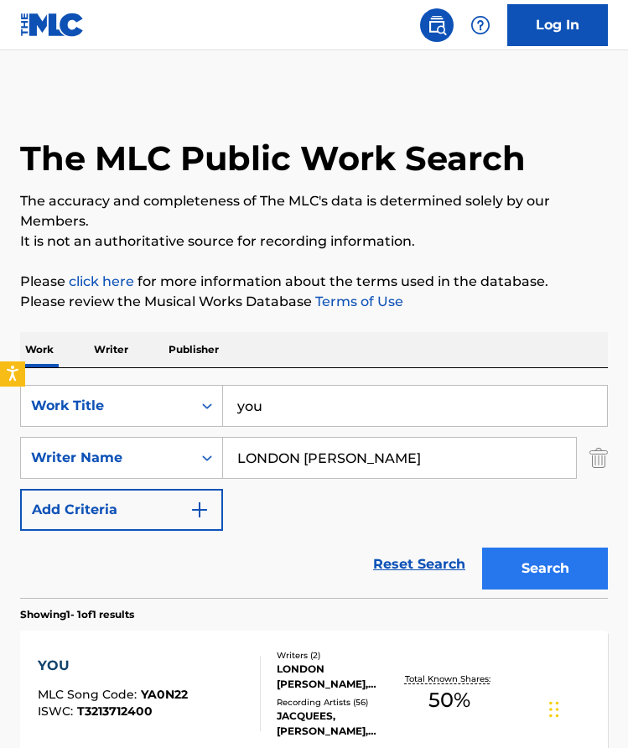
type input "LONDON [PERSON_NAME]"
click at [506, 557] on button "Search" at bounding box center [545, 568] width 126 height 42
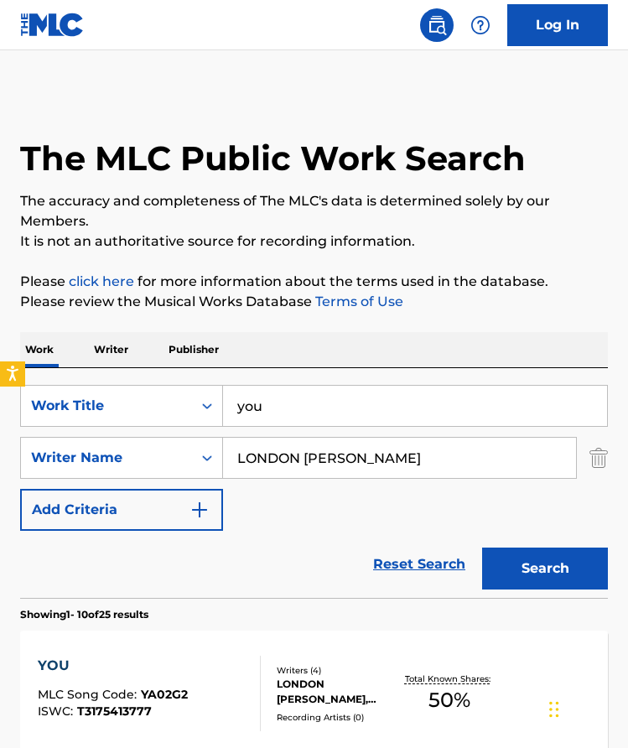
click at [197, 391] on div "Search Form" at bounding box center [207, 406] width 30 height 30
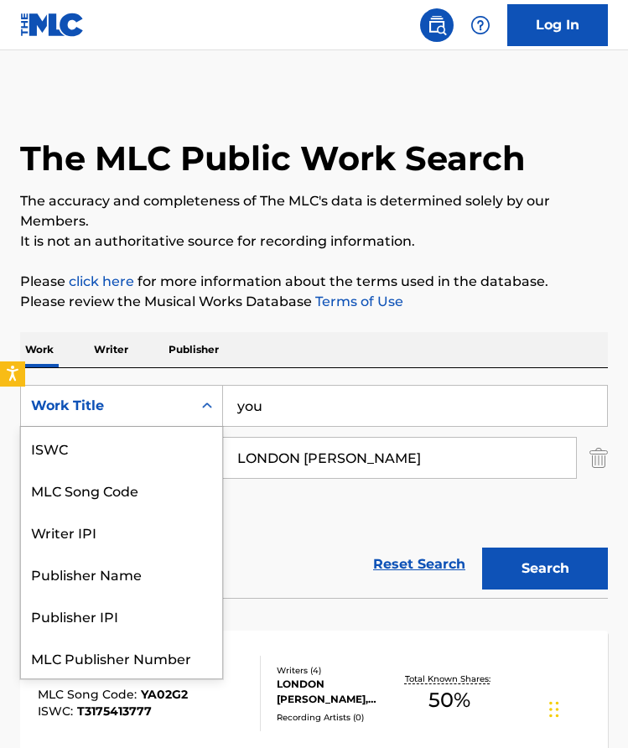
scroll to position [42, 0]
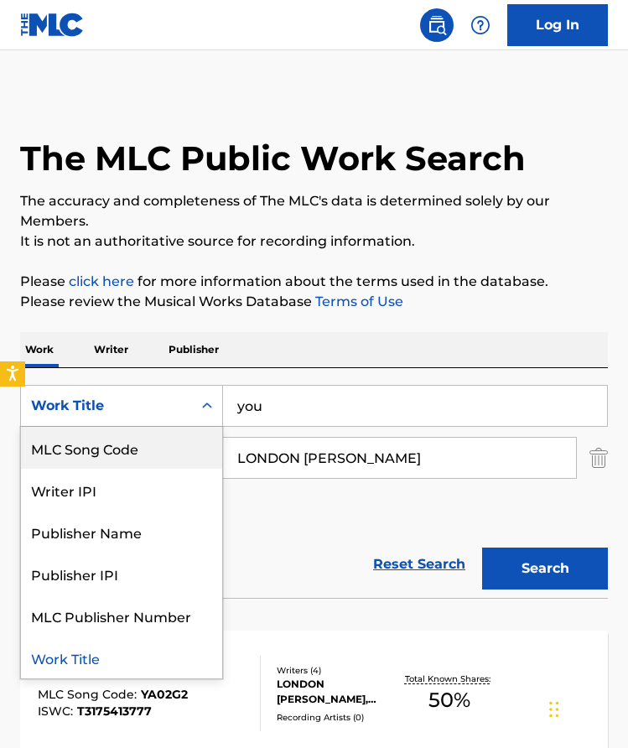
click at [173, 443] on div "MLC Song Code" at bounding box center [121, 448] width 201 height 42
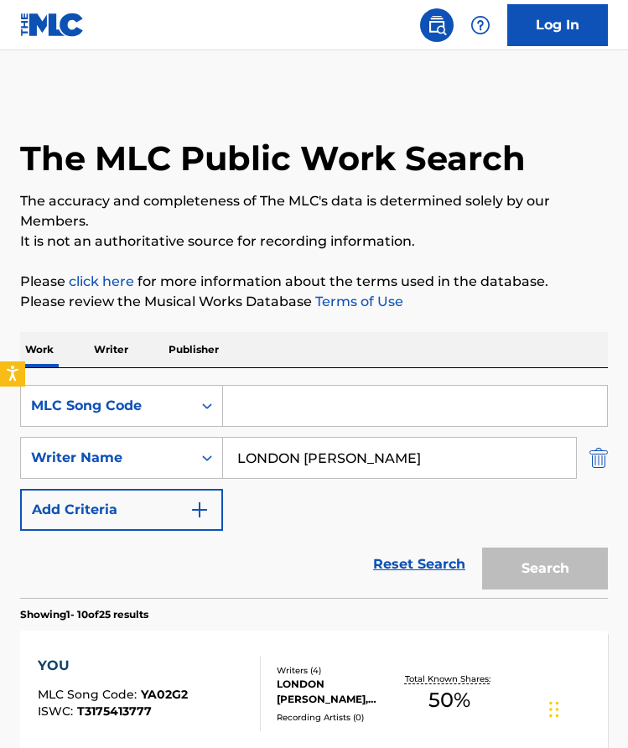
click at [602, 458] on img "Search Form" at bounding box center [598, 458] width 18 height 42
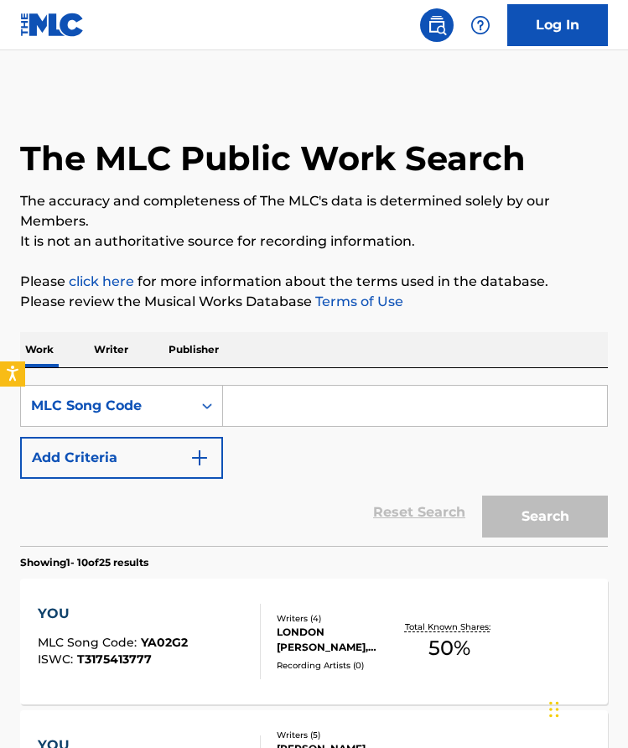
click at [537, 414] on input "Search Form" at bounding box center [415, 406] width 384 height 40
paste input "P4263I"
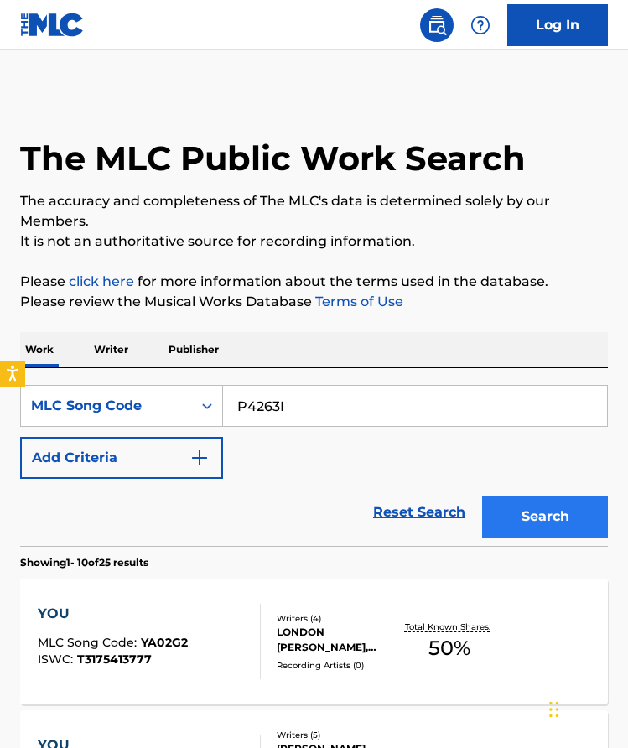
type input "P4263I"
click at [562, 515] on button "Search" at bounding box center [545, 516] width 126 height 42
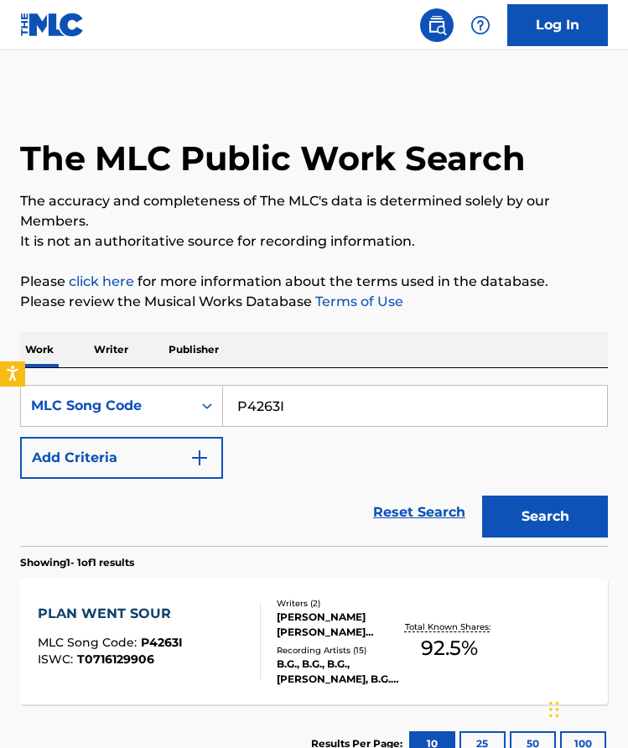
click at [221, 625] on div "PLAN WENT SOUR MLC Song Code : P4263I ISWC : T0716129906" at bounding box center [149, 640] width 223 height 75
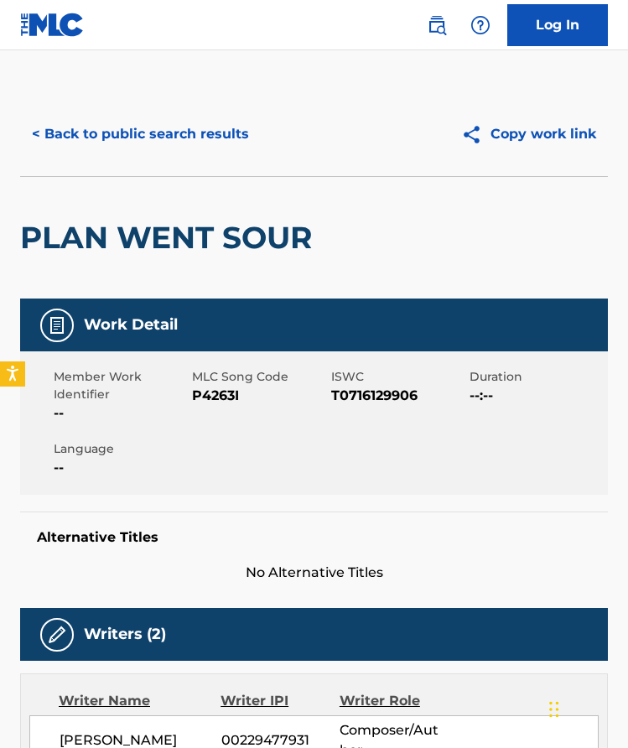
click at [403, 399] on span "T0716129906" at bounding box center [398, 396] width 134 height 20
